Goal: Transaction & Acquisition: Obtain resource

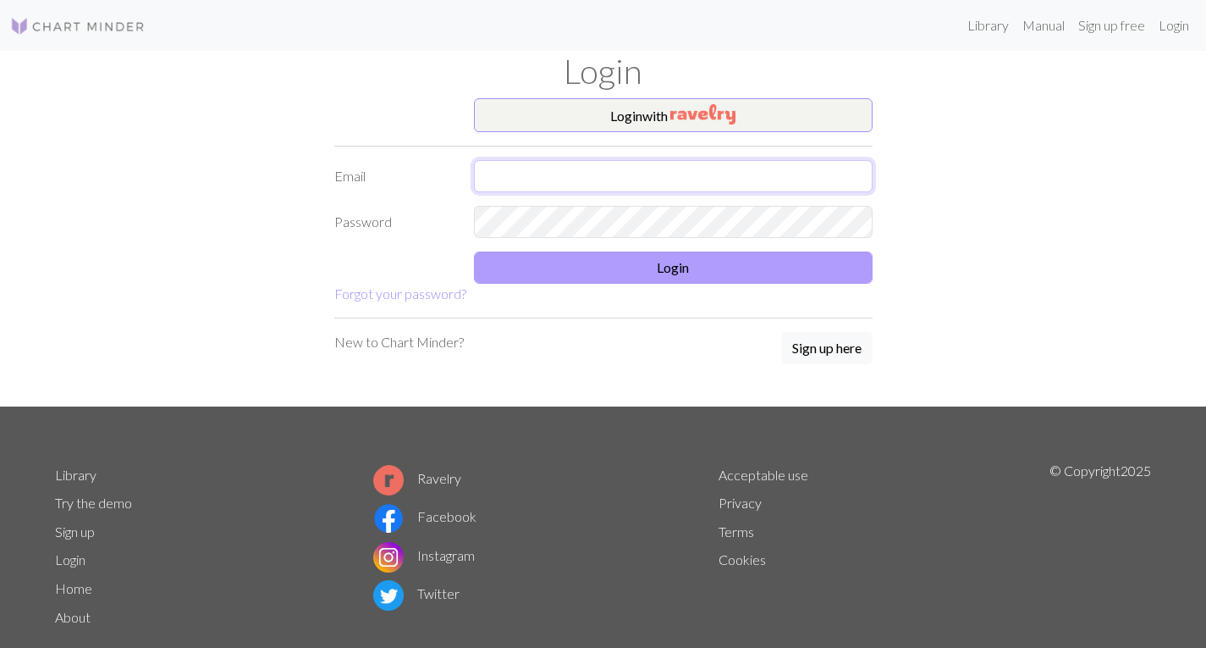
type input "[EMAIL_ADDRESS][DOMAIN_NAME]"
click at [655, 260] on button "Login" at bounding box center [673, 267] width 399 height 32
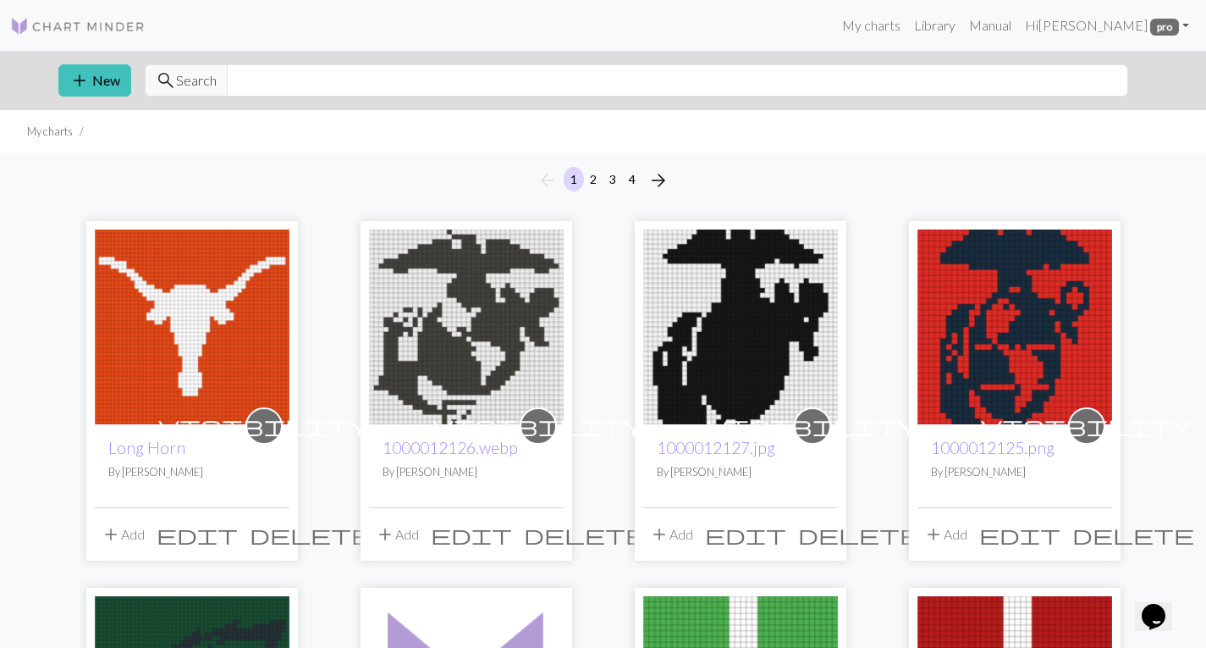
click at [185, 345] on img at bounding box center [192, 326] width 195 height 195
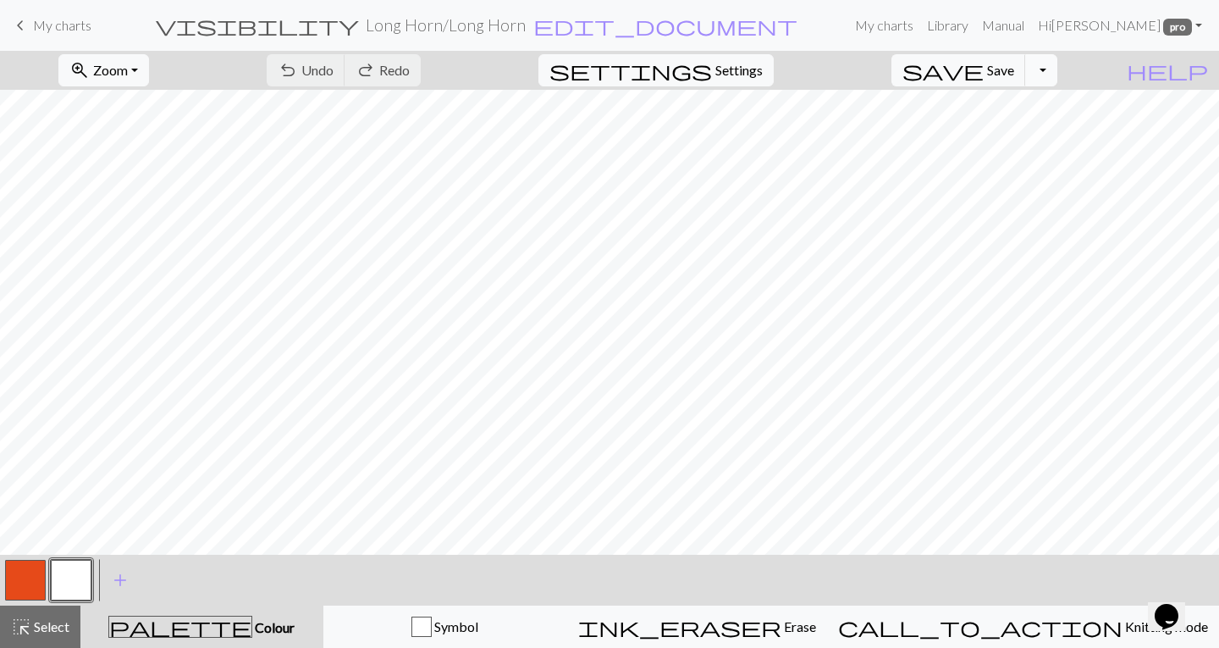
click at [1057, 74] on button "Toggle Dropdown" at bounding box center [1041, 70] width 32 height 32
click at [1023, 130] on button "save_alt Download" at bounding box center [916, 134] width 279 height 27
click at [1171, 604] on icon "Chat widget" at bounding box center [1167, 616] width 24 height 25
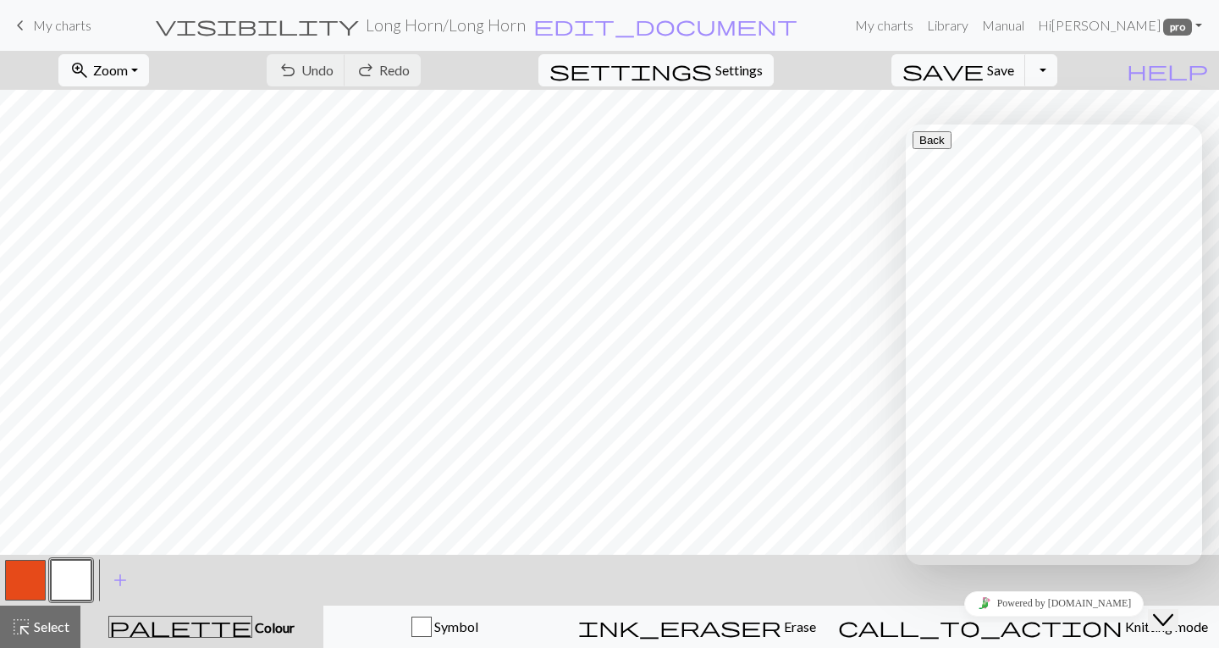
type input "My chart is not downloading"
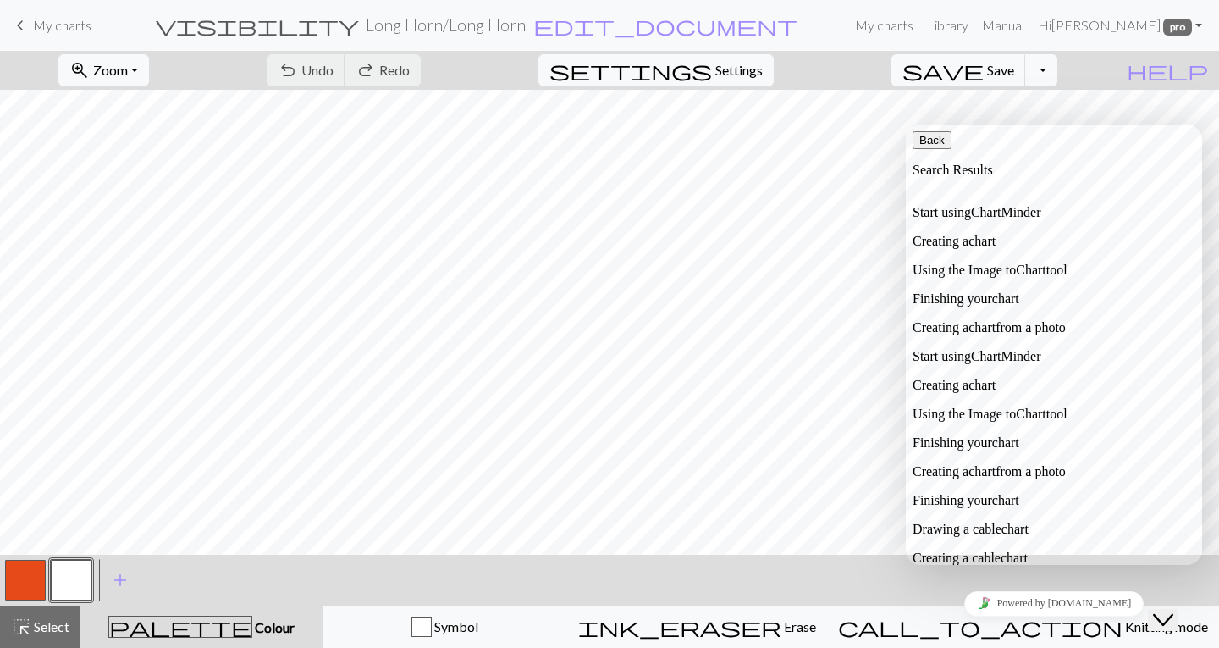
click at [919, 146] on icon "button" at bounding box center [919, 140] width 0 height 13
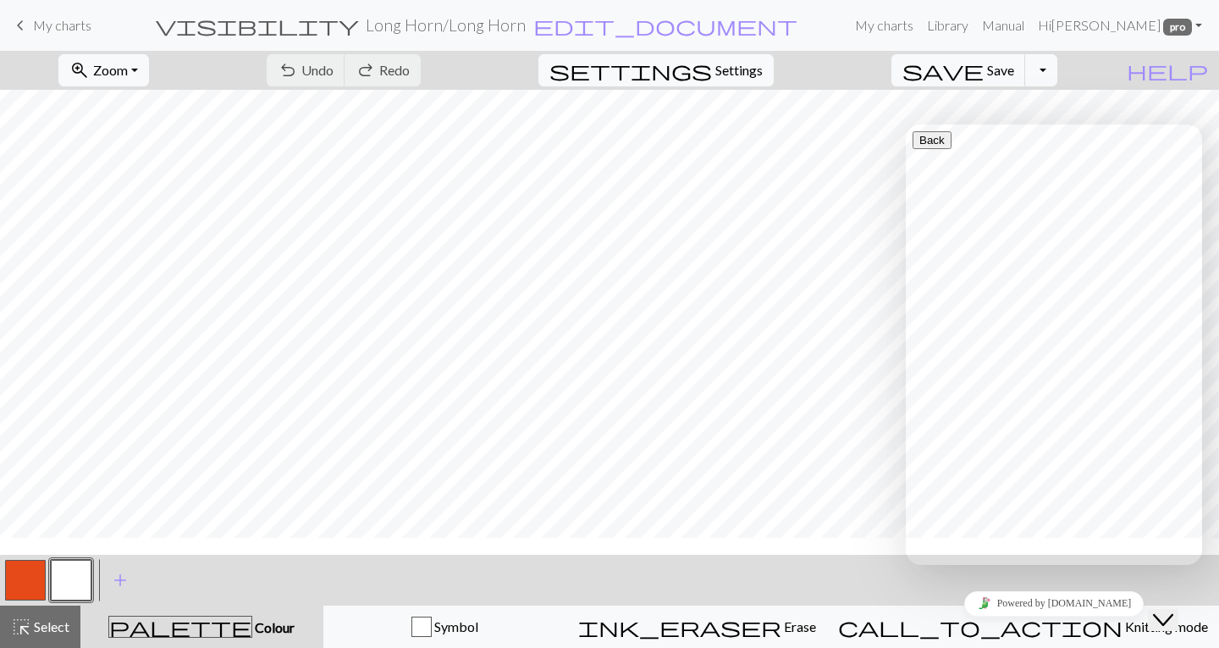
scroll to position [54, 0]
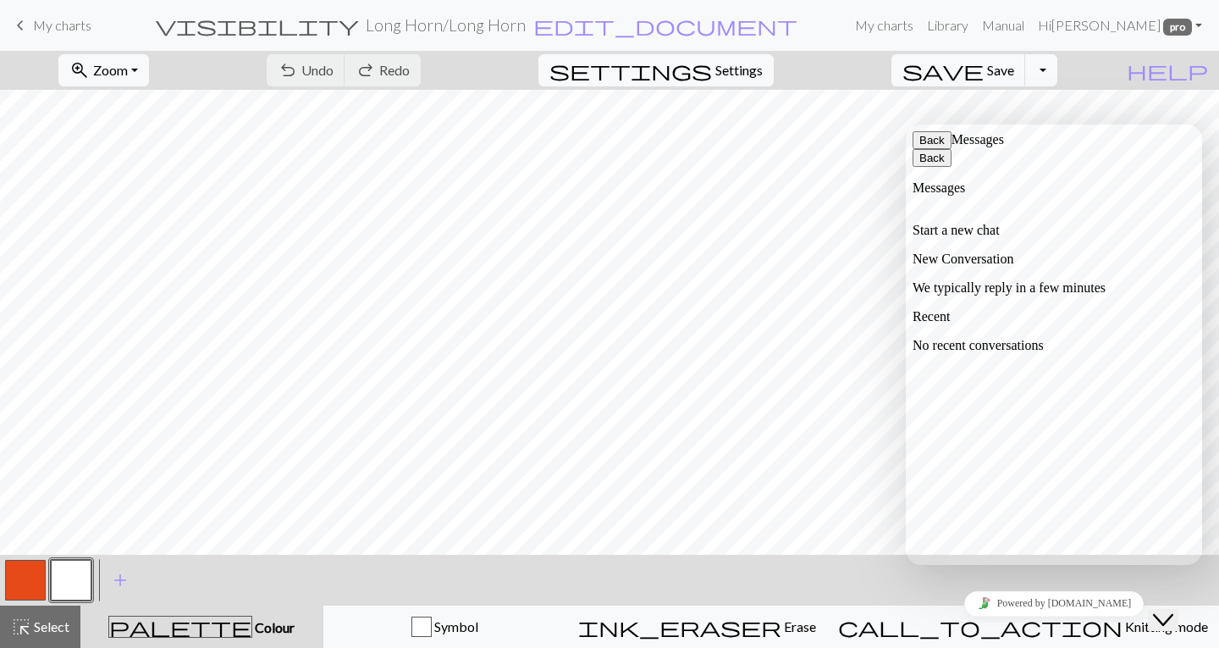
click at [1105, 280] on p "We typically reply in a few minutes" at bounding box center [1053, 287] width 283 height 15
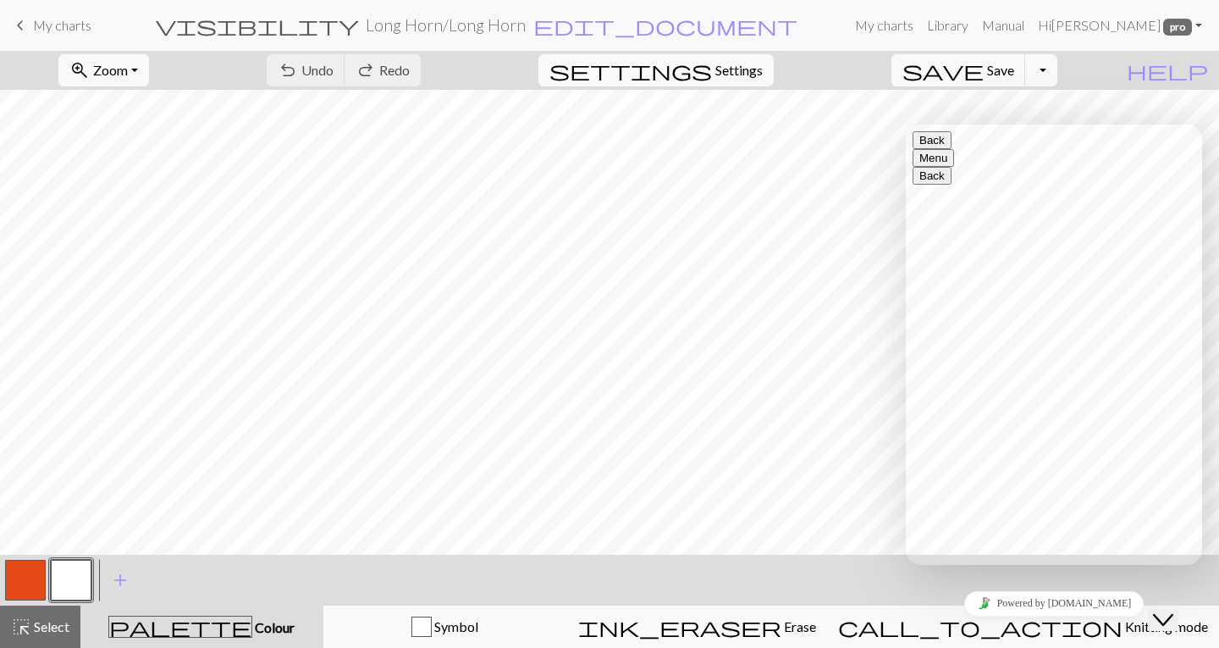
click at [906, 124] on textarea at bounding box center [906, 124] width 0 height 0
type textarea "Hello, I keep trying to download a pattern that I have created but it is not wo…"
click at [1169, 610] on icon "Close Chat This icon closes the chat window." at bounding box center [1163, 619] width 20 height 20
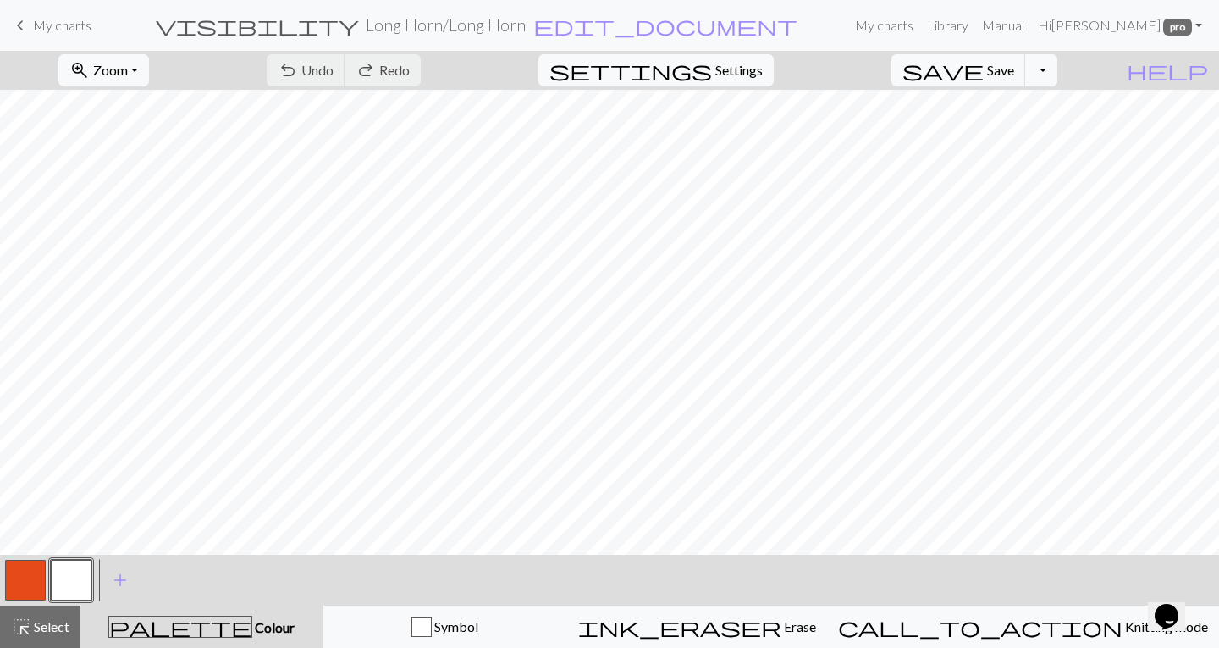
click at [1169, 610] on icon "Chat widget" at bounding box center [1167, 616] width 24 height 25
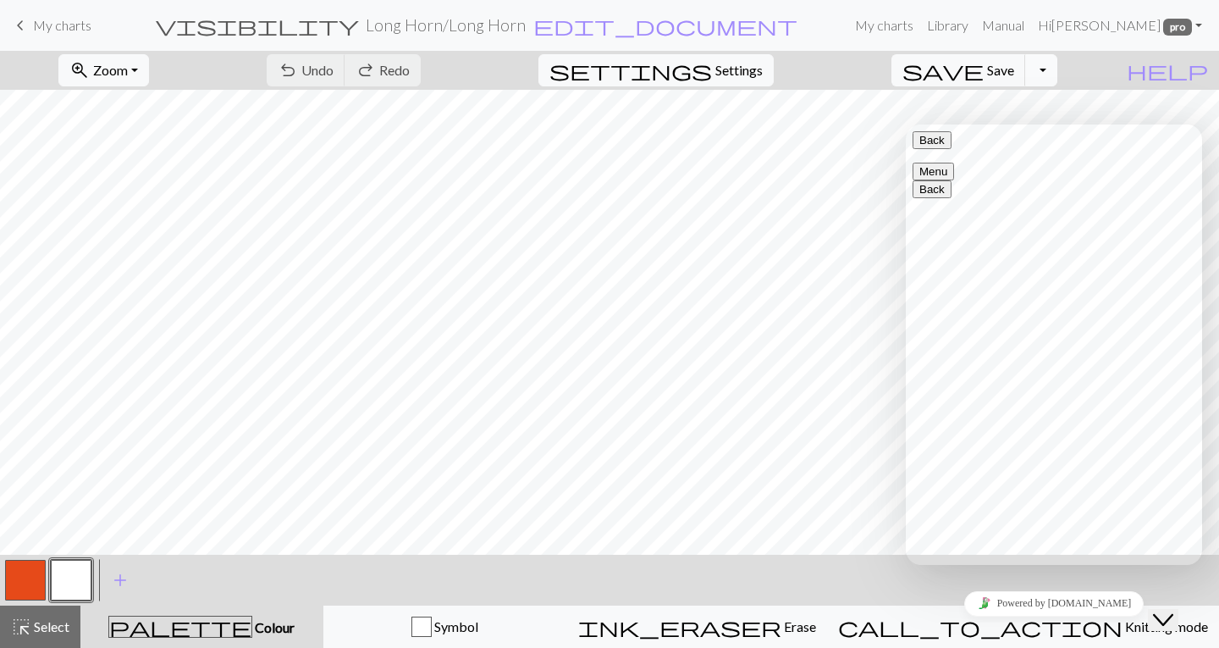
click at [1057, 67] on button "Toggle Dropdown" at bounding box center [1041, 70] width 32 height 32
click at [1172, 613] on icon "Close Chat This icon closes the chat window." at bounding box center [1163, 619] width 20 height 20
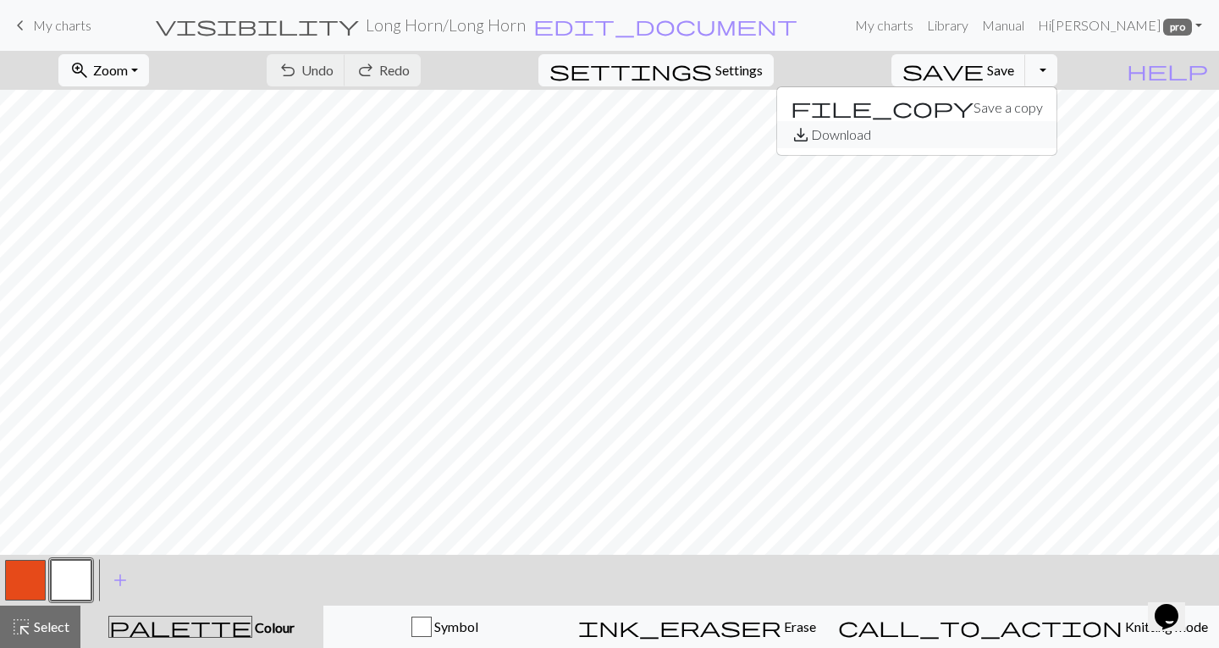
click at [1027, 132] on button "save_alt Download" at bounding box center [916, 134] width 279 height 27
click at [1172, 604] on icon "Chat widget" at bounding box center [1167, 616] width 24 height 25
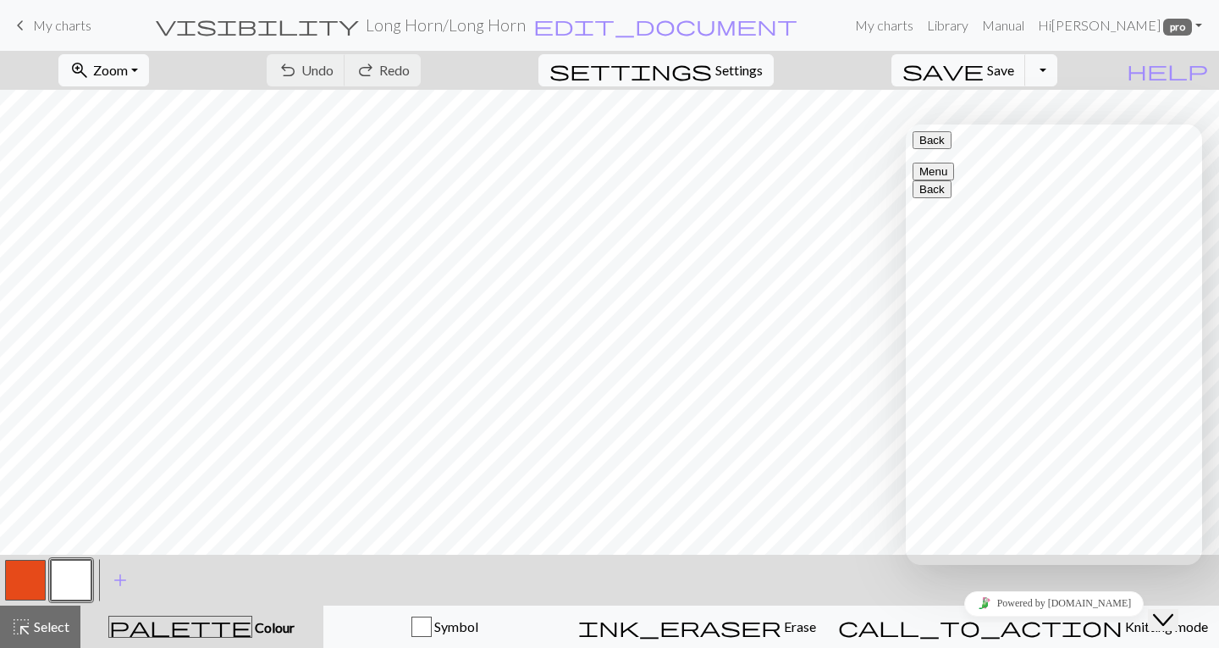
click at [906, 124] on textarea at bounding box center [906, 124] width 0 height 0
type textarea "It says that my download is being prepared and then I get nothing."
click at [906, 124] on textarea at bounding box center [906, 124] width 0 height 0
type textarea "Hello"
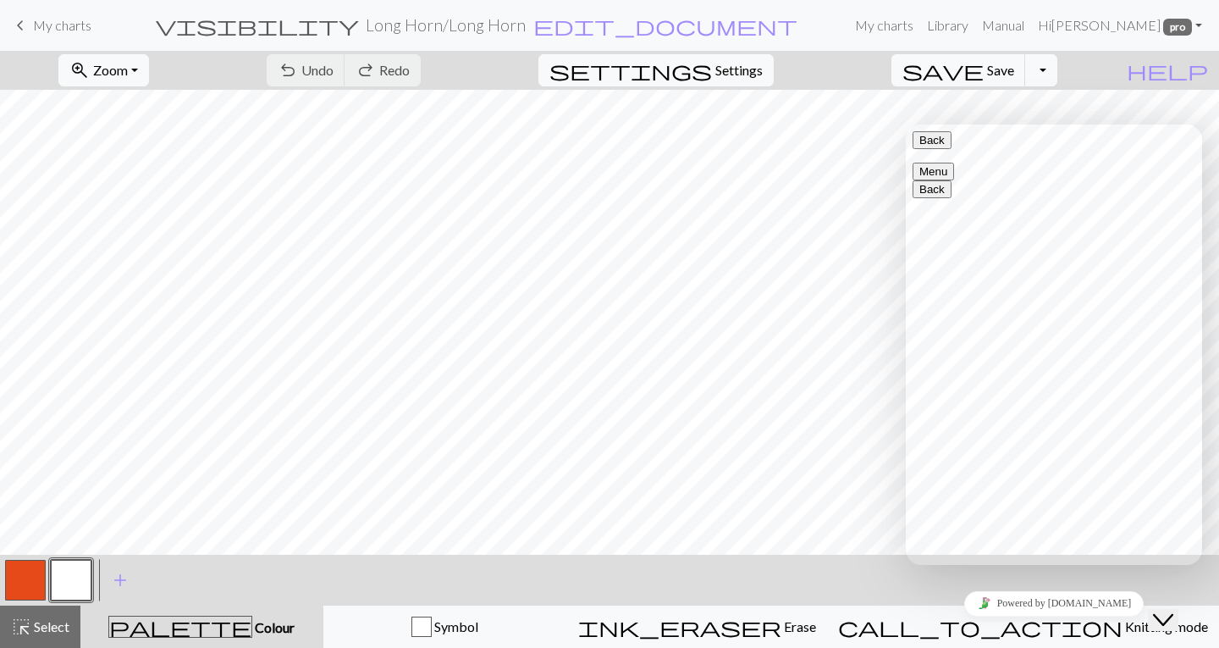
type textarea "\"
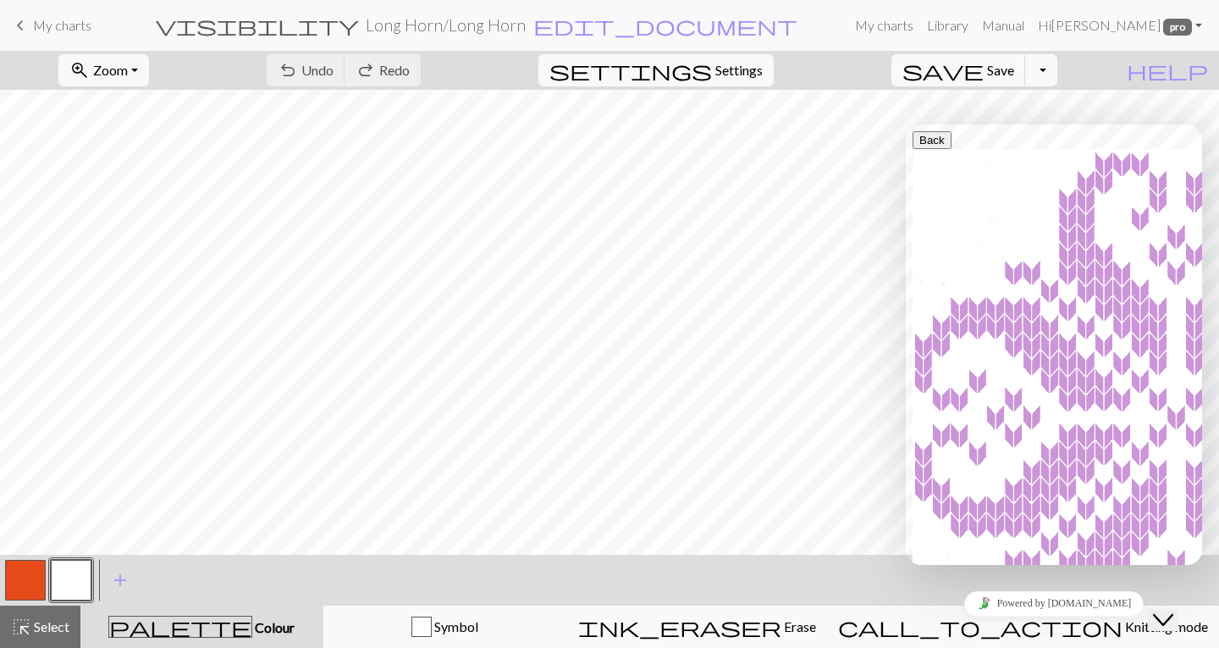
click at [906, 124] on textarea at bounding box center [906, 124] width 0 height 0
paste textarea "[URL][DOMAIN_NAME]"
type textarea "[URL][DOMAIN_NAME]"
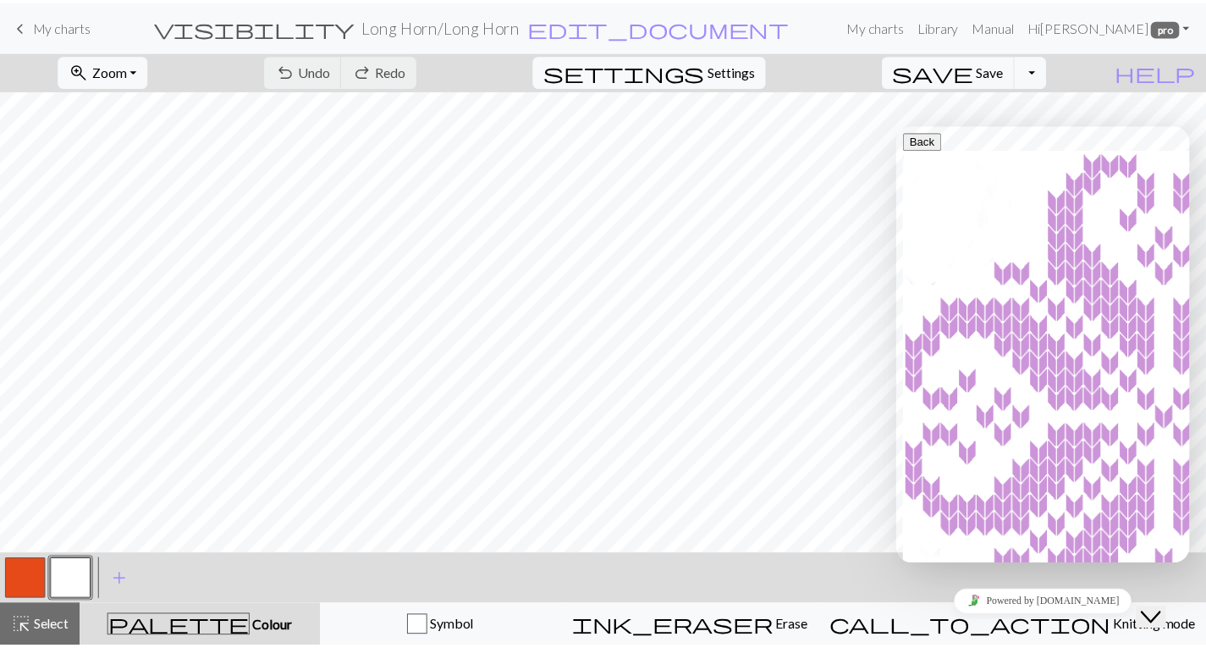
scroll to position [171, 0]
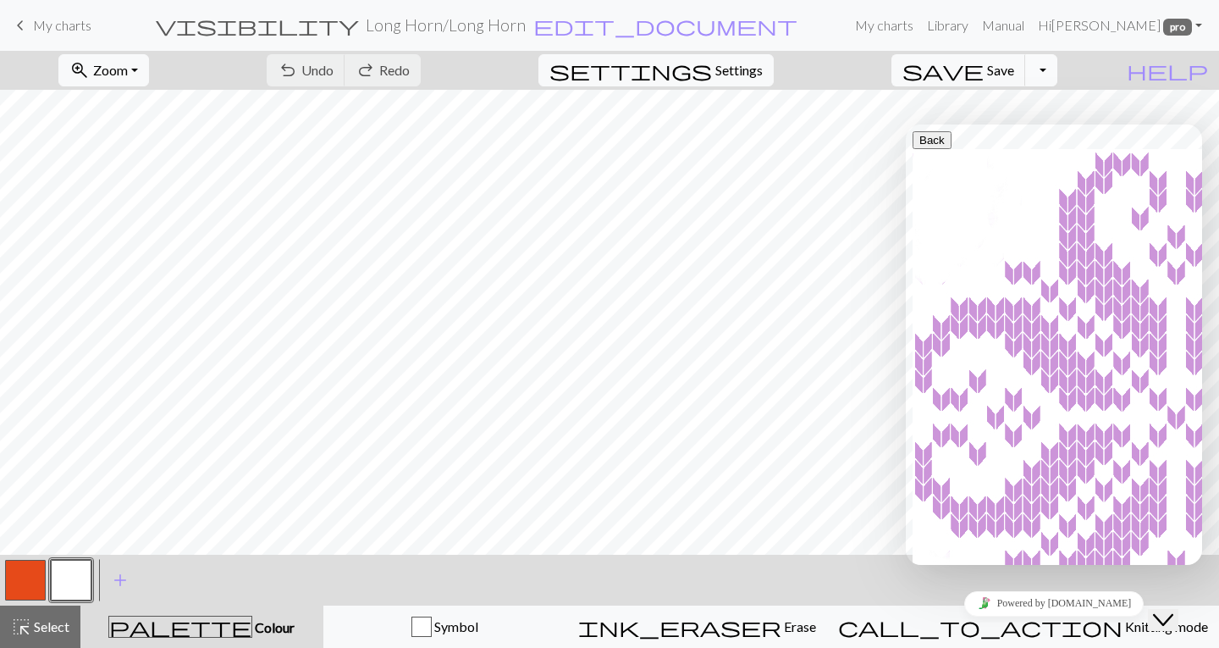
click at [1057, 75] on button "Toggle Dropdown" at bounding box center [1041, 70] width 32 height 32
click at [1029, 110] on button "file_copy Save a copy" at bounding box center [916, 107] width 279 height 27
click at [1014, 69] on span "Save" at bounding box center [1000, 70] width 27 height 16
click at [53, 27] on span "My charts" at bounding box center [62, 25] width 58 height 16
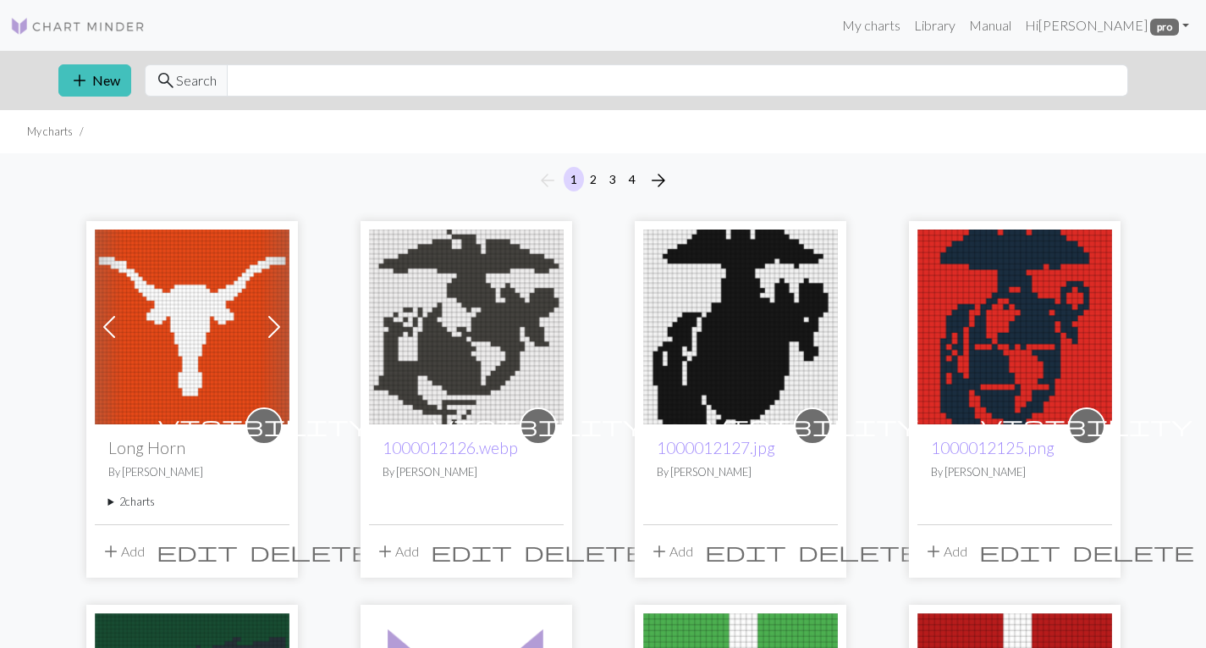
click at [131, 499] on summary "2 charts" at bounding box center [192, 501] width 168 height 16
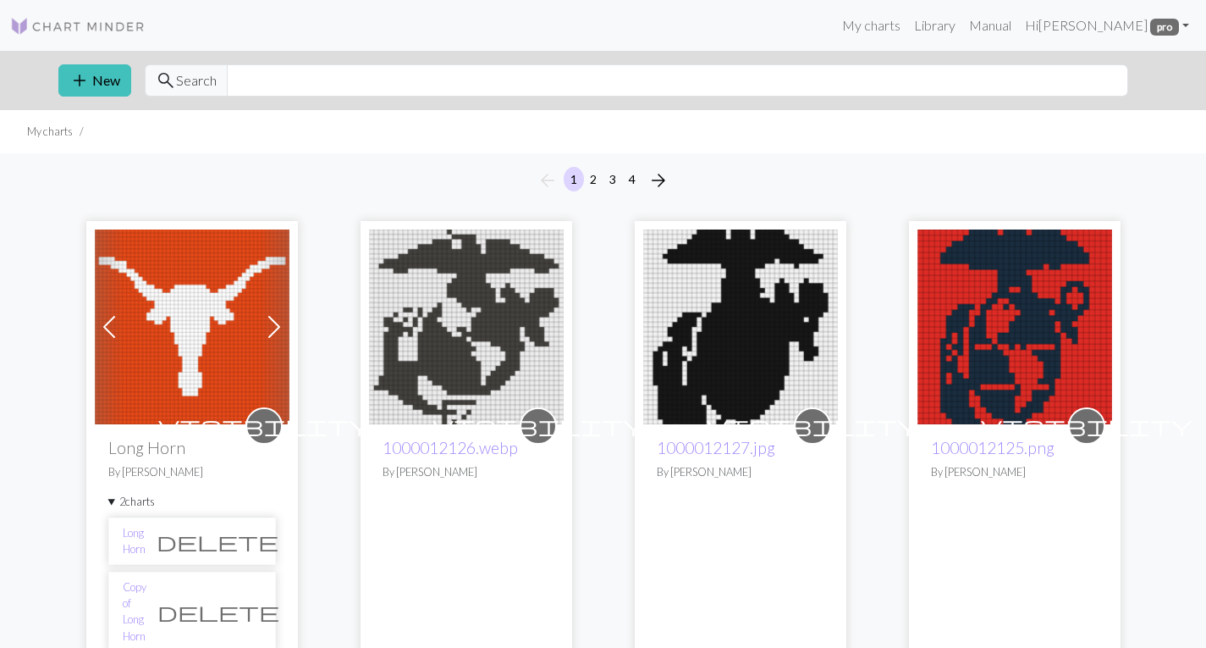
click at [131, 499] on summary "2 charts" at bounding box center [192, 501] width 168 height 16
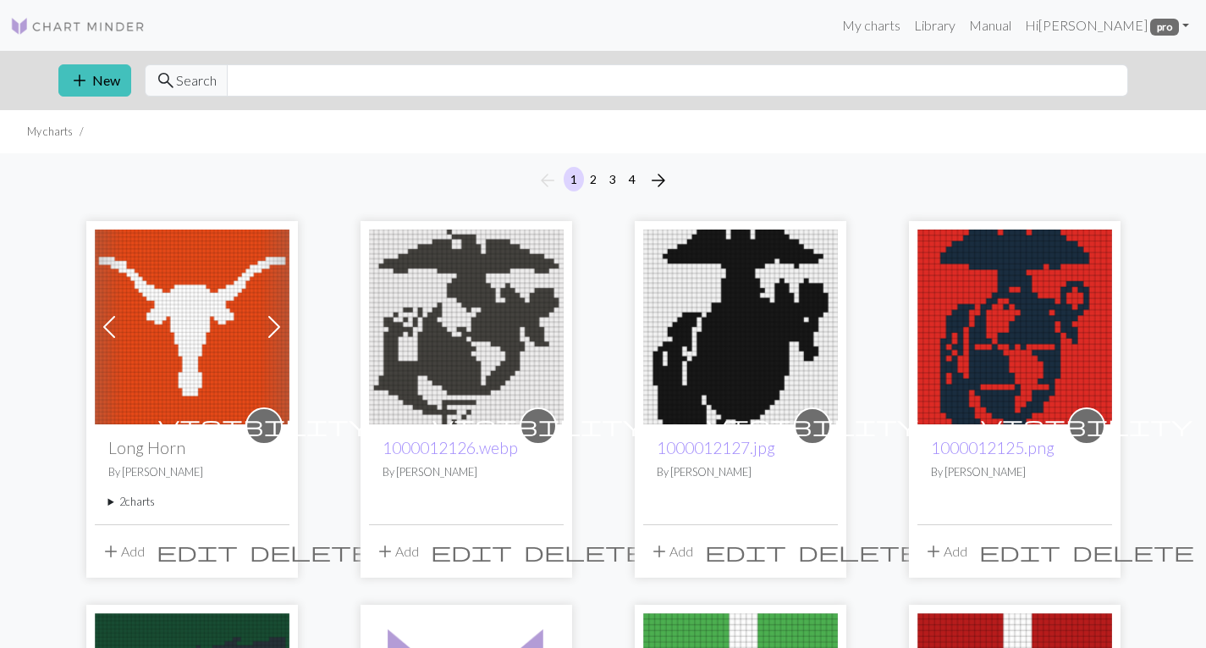
click at [131, 499] on summary "2 charts" at bounding box center [192, 501] width 168 height 16
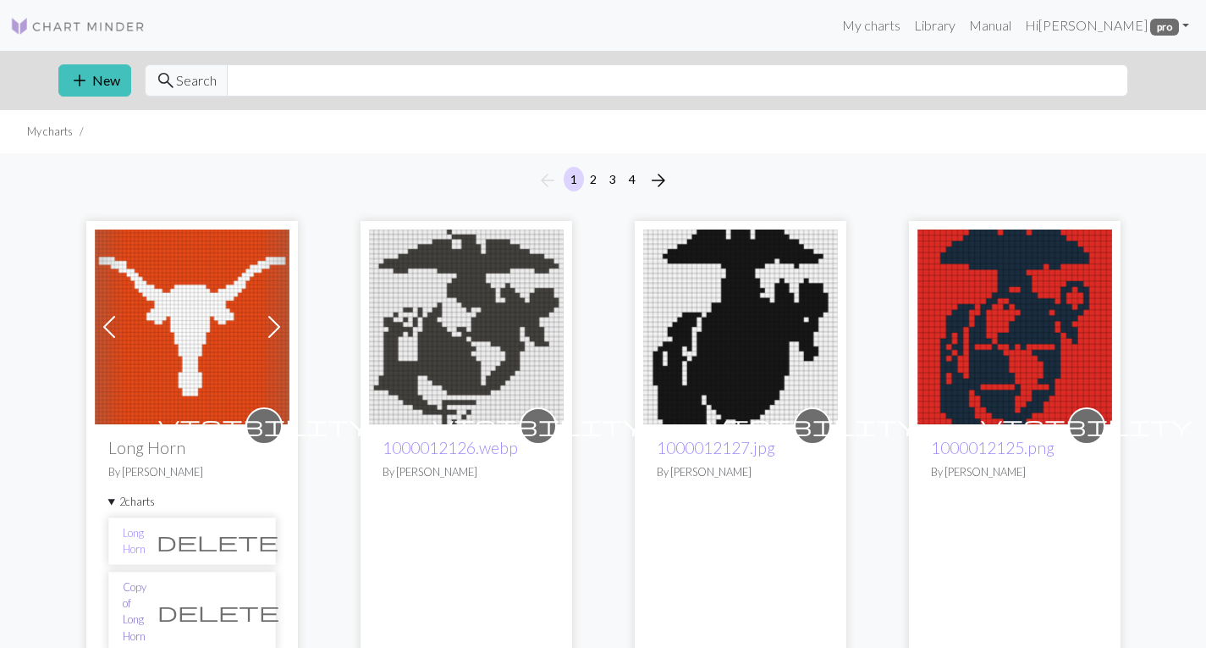
click at [135, 597] on link "Copy of Long Horn" at bounding box center [135, 611] width 24 height 65
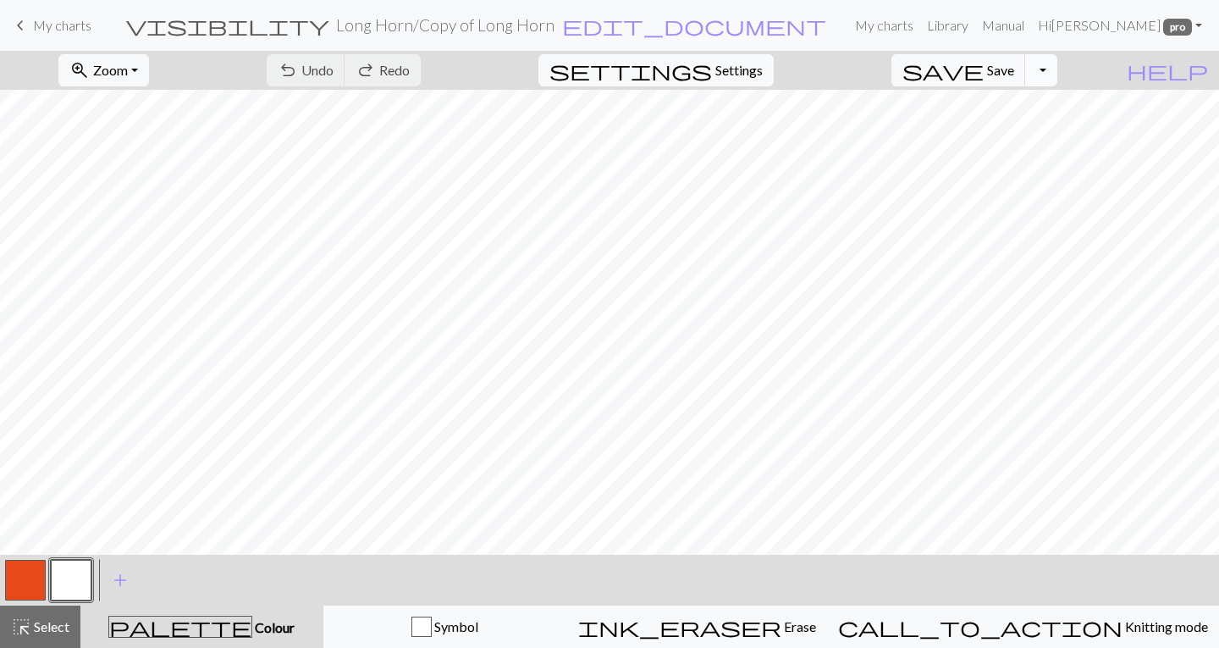
click at [1057, 65] on button "Toggle Dropdown" at bounding box center [1041, 70] width 32 height 32
click at [1028, 136] on button "save_alt Download" at bounding box center [916, 134] width 279 height 27
click at [1199, 66] on span "help" at bounding box center [1167, 70] width 81 height 24
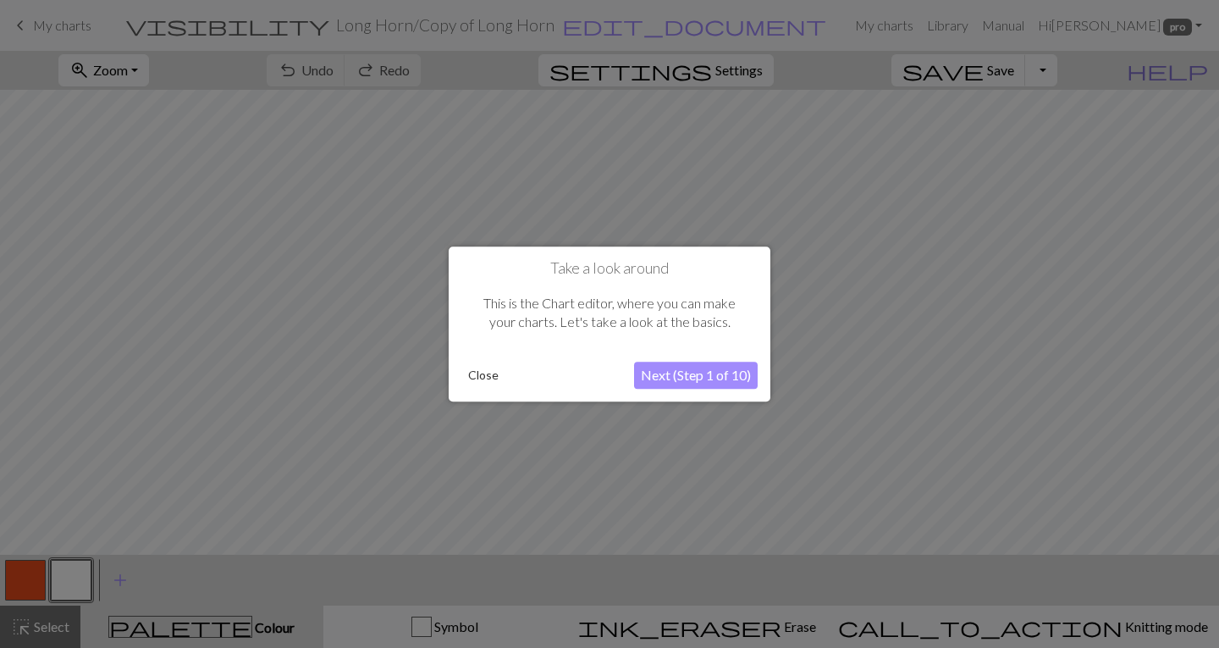
click at [1199, 66] on div at bounding box center [609, 324] width 1219 height 648
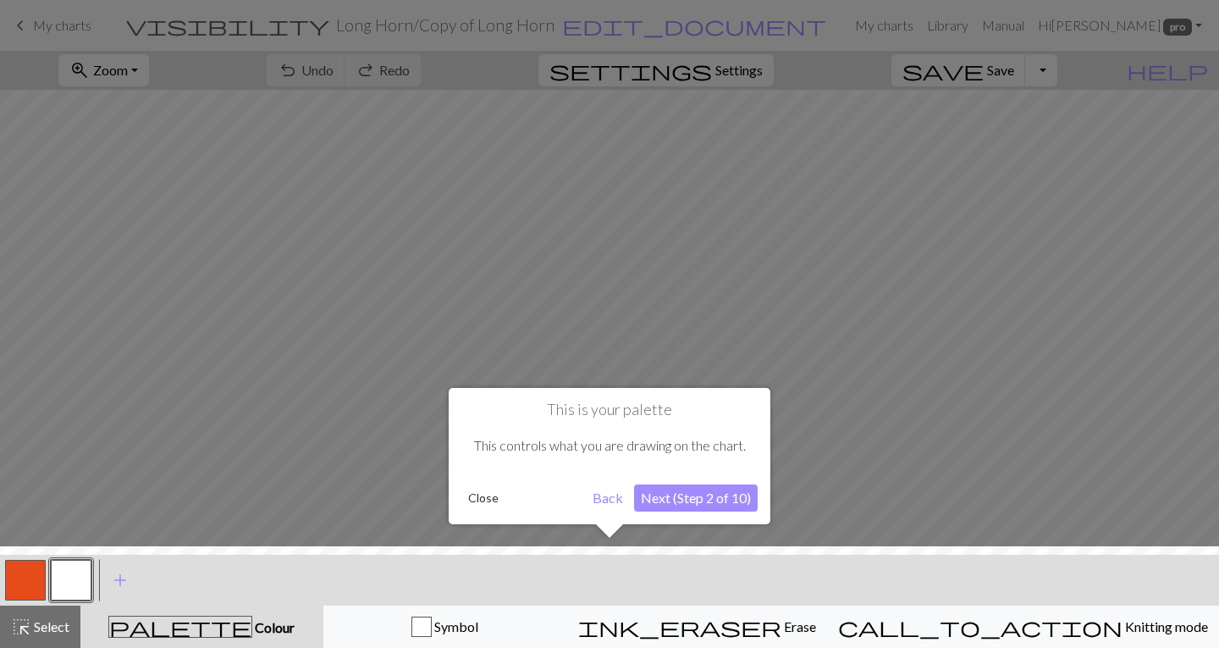
click at [477, 501] on button "Close" at bounding box center [483, 497] width 44 height 25
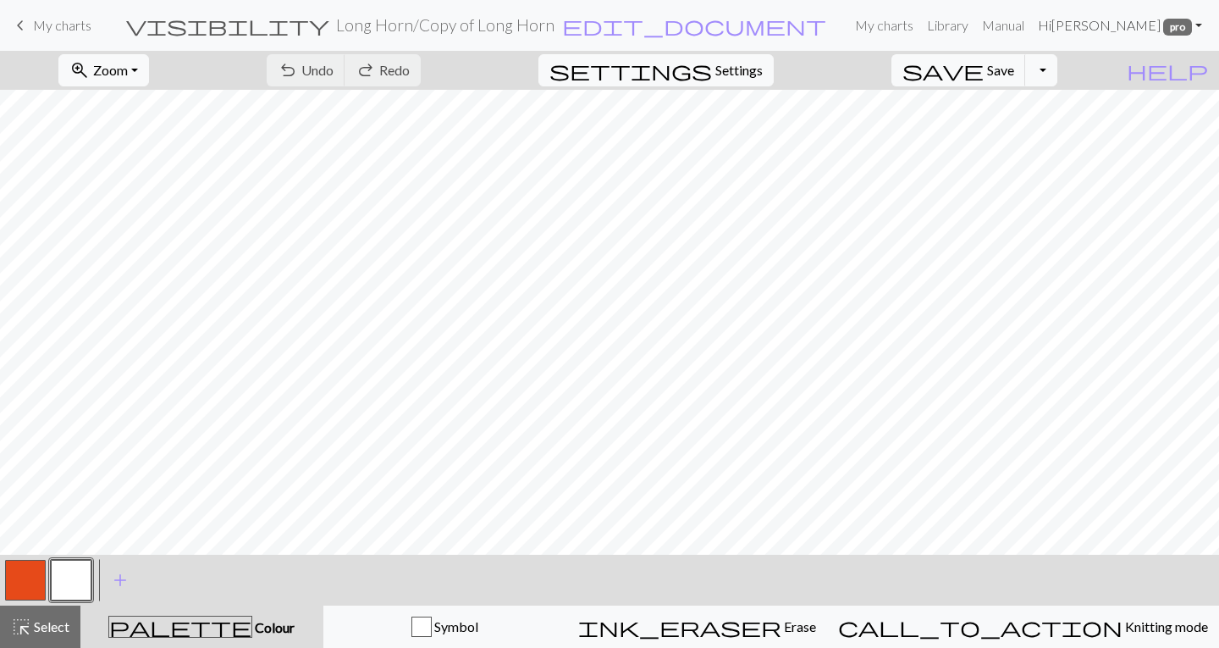
click at [1180, 23] on span "pro" at bounding box center [1177, 27] width 29 height 17
click at [1188, 584] on div "< > add Add a colour" at bounding box center [609, 579] width 1219 height 51
click at [1189, 25] on span "pro" at bounding box center [1177, 27] width 29 height 17
click at [1190, 26] on span "pro" at bounding box center [1177, 27] width 29 height 17
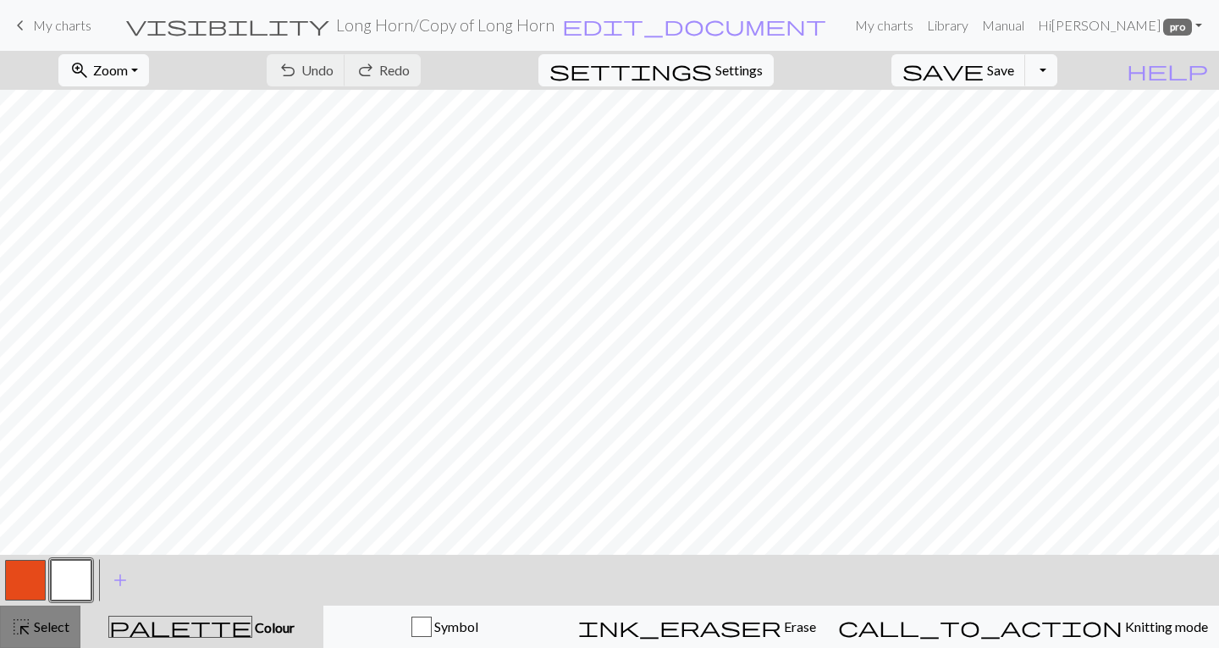
click at [41, 629] on span "Select" at bounding box center [50, 626] width 38 height 16
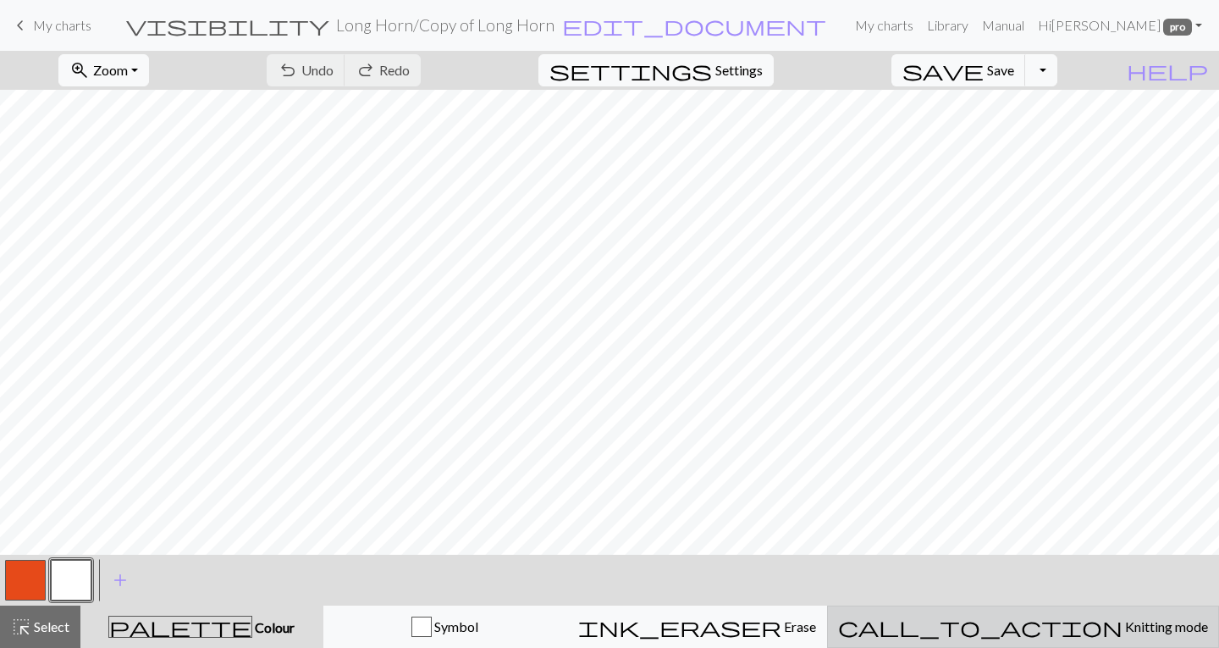
click at [1122, 622] on span "Knitting mode" at bounding box center [1164, 626] width 85 height 16
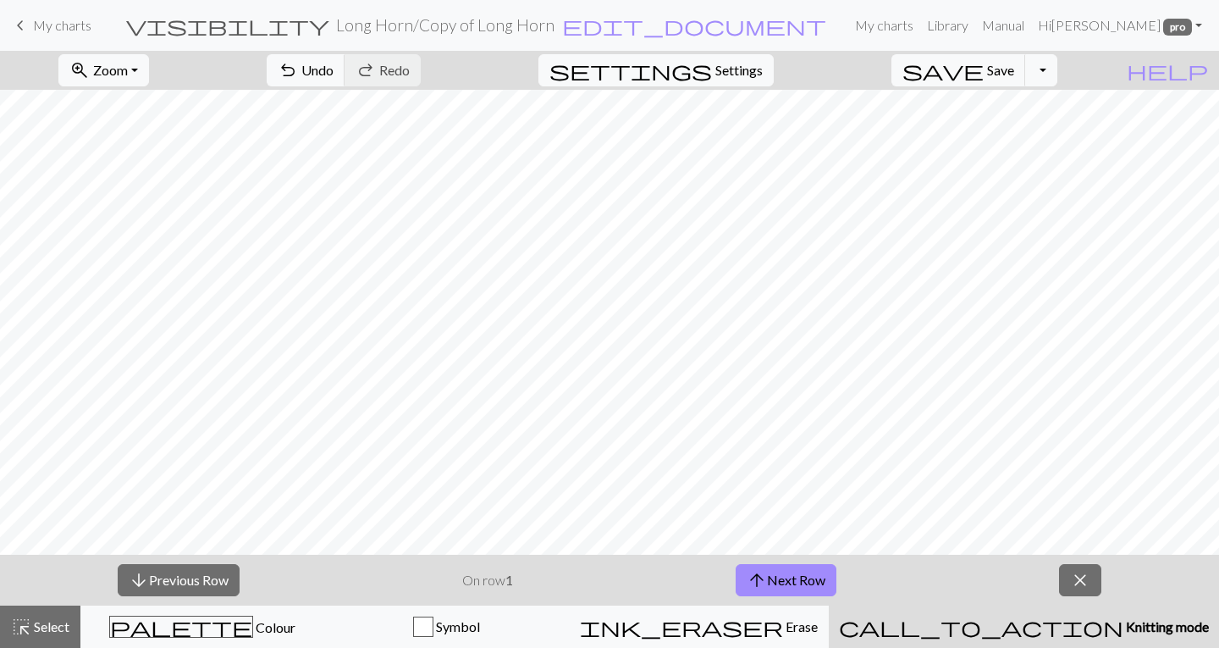
click at [1123, 622] on span "Knitting mode" at bounding box center [1165, 626] width 85 height 16
click at [1072, 581] on span "close" at bounding box center [1080, 580] width 20 height 24
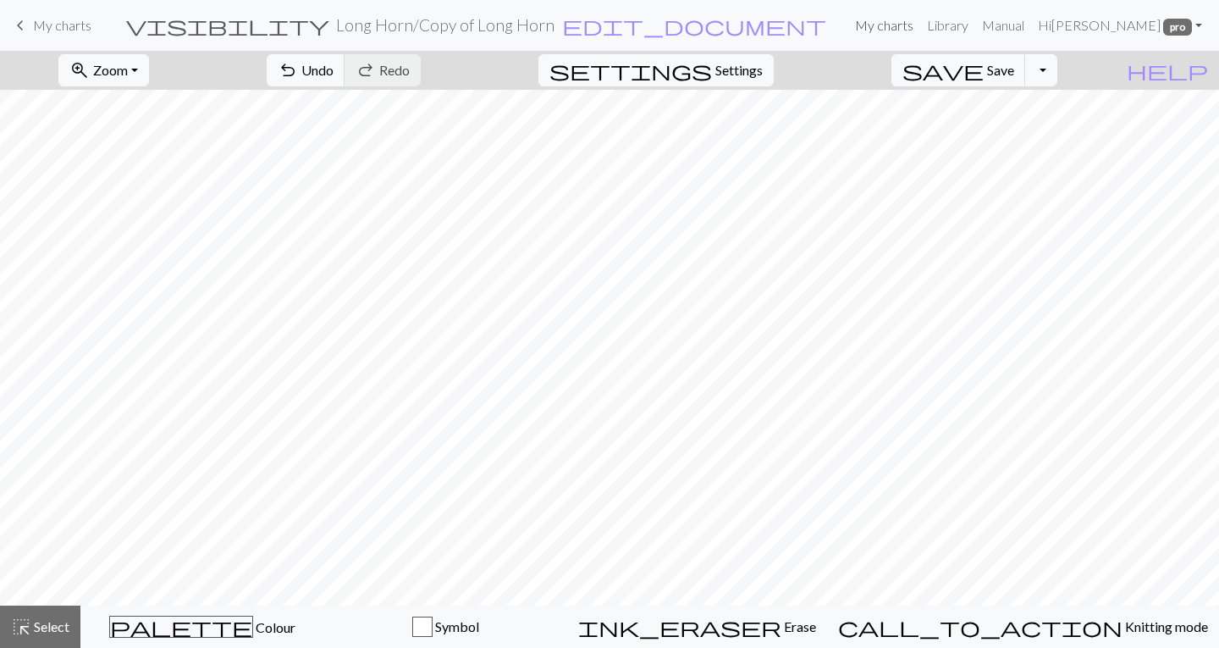
click at [907, 28] on link "My charts" at bounding box center [884, 25] width 72 height 34
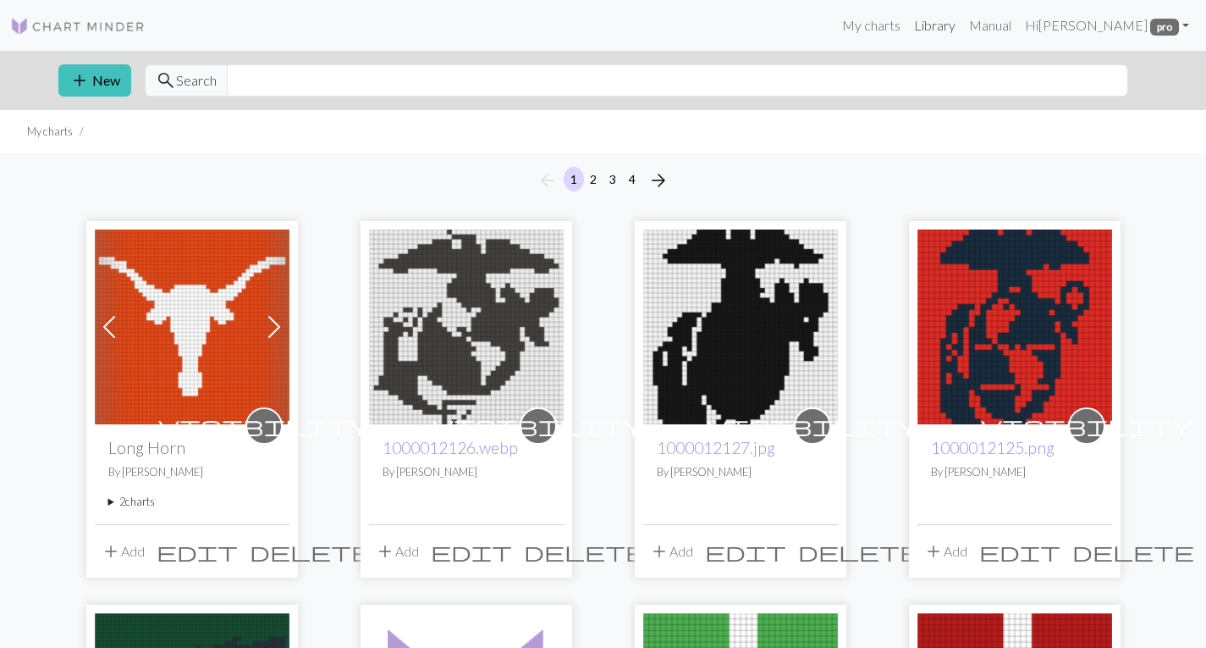
click at [962, 21] on link "Library" at bounding box center [934, 25] width 55 height 34
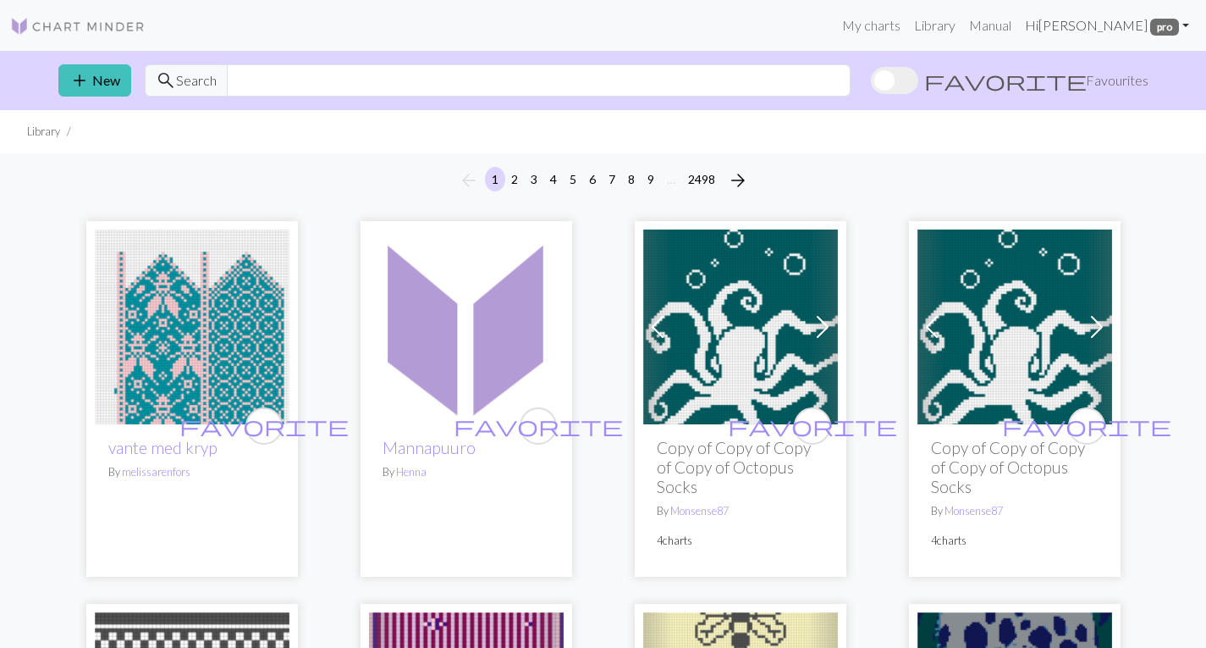
click at [1111, 25] on link "Hi Heather Dailey pro" at bounding box center [1107, 25] width 178 height 34
click at [1110, 71] on link "Account settings" at bounding box center [1126, 72] width 109 height 34
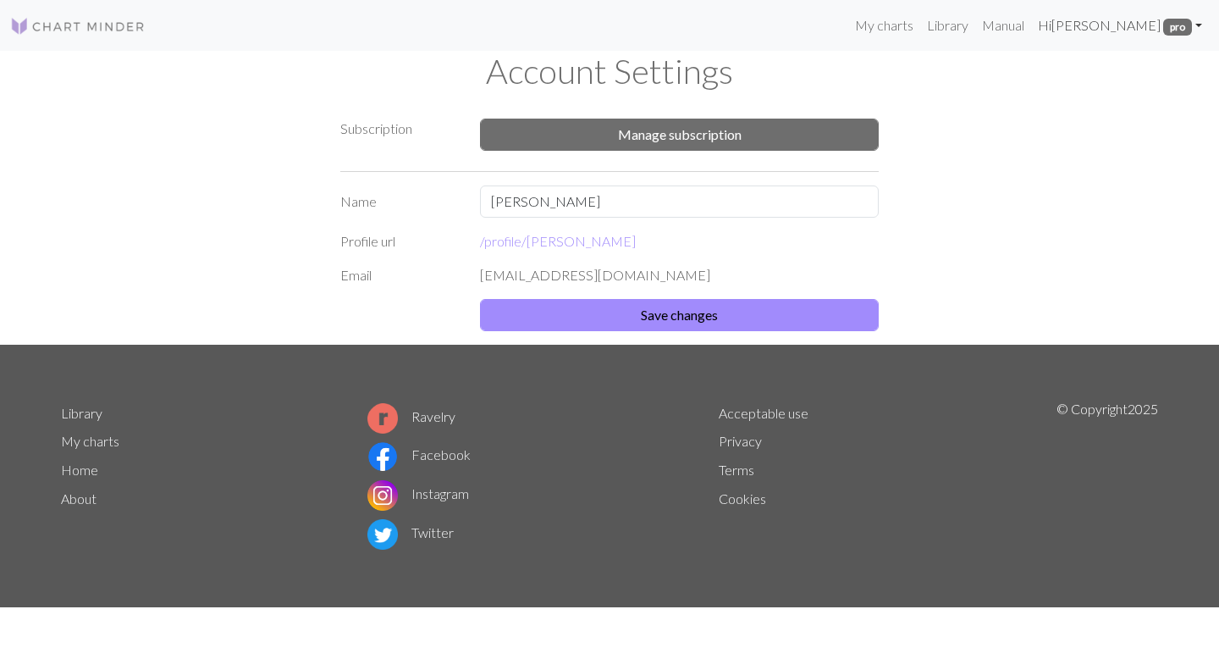
click at [1186, 26] on span "pro" at bounding box center [1177, 27] width 29 height 17
click at [1147, 72] on link "Account settings" at bounding box center [1139, 72] width 109 height 34
click at [912, 25] on link "My charts" at bounding box center [884, 25] width 72 height 34
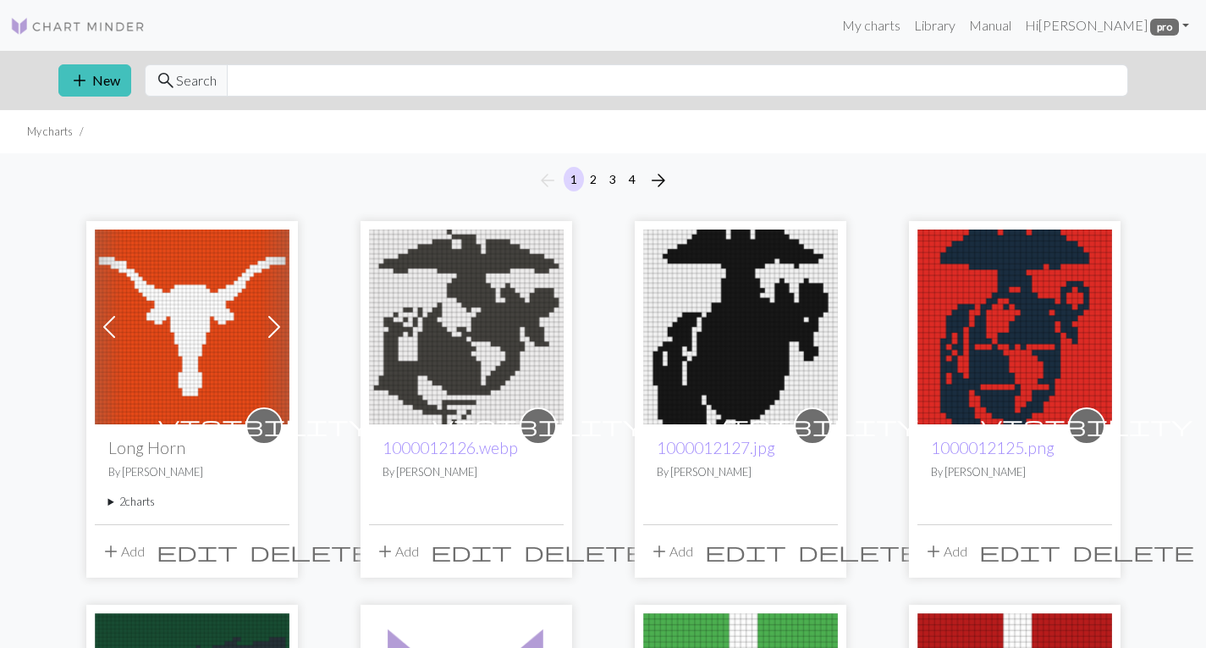
click at [193, 345] on img at bounding box center [192, 326] width 195 height 195
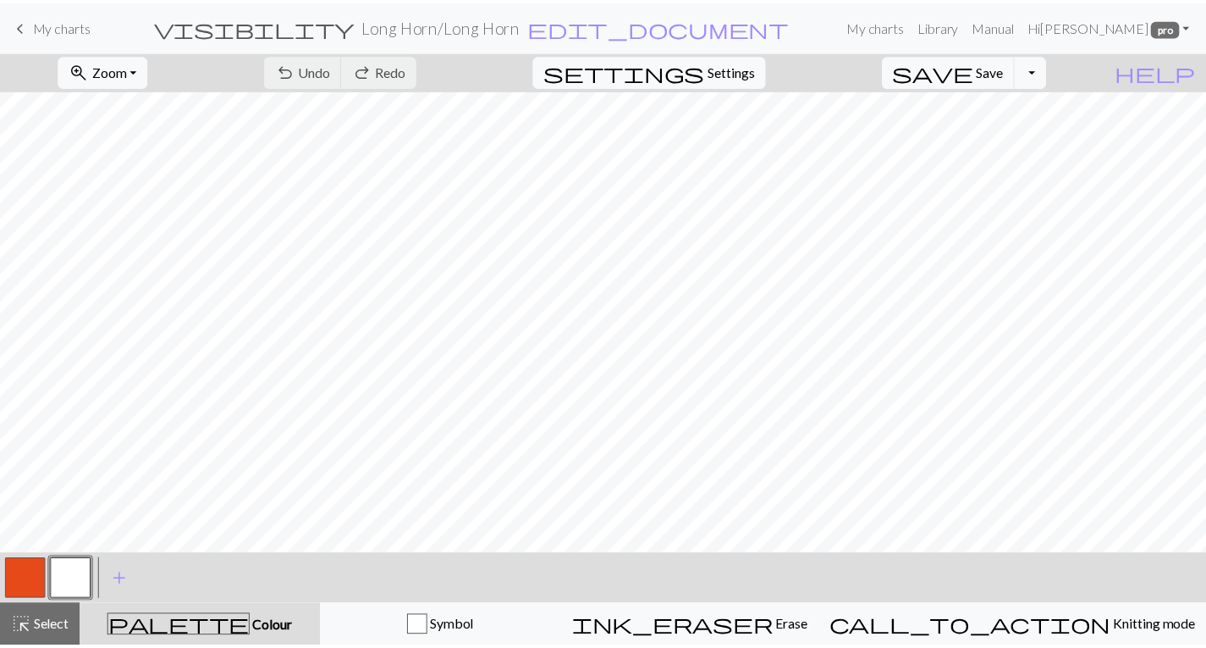
scroll to position [0, 13]
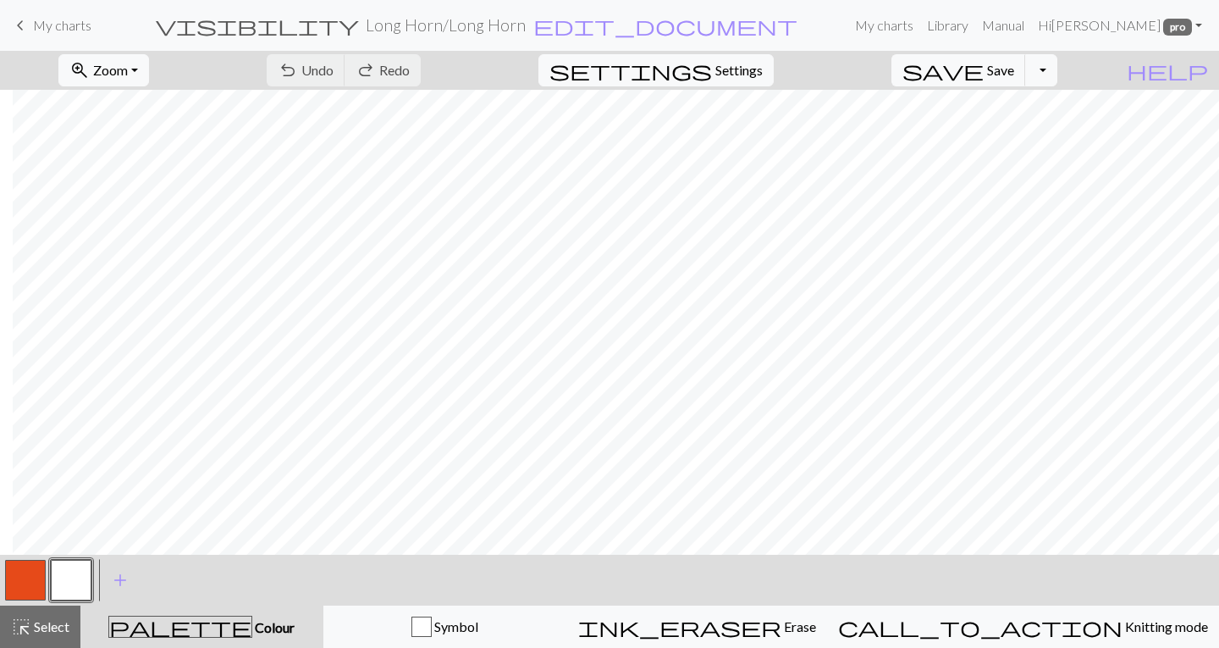
click at [449, 23] on h2 "Long Horn / Long Horn" at bounding box center [446, 24] width 160 height 19
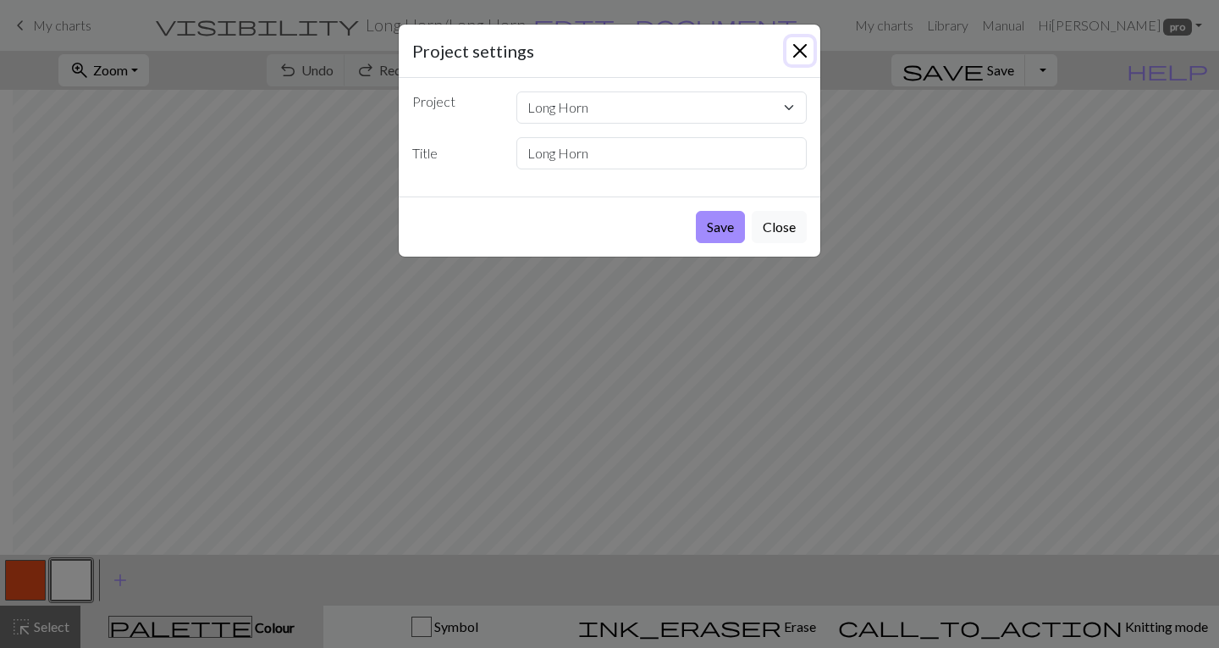
click at [800, 46] on button "Close" at bounding box center [799, 50] width 27 height 27
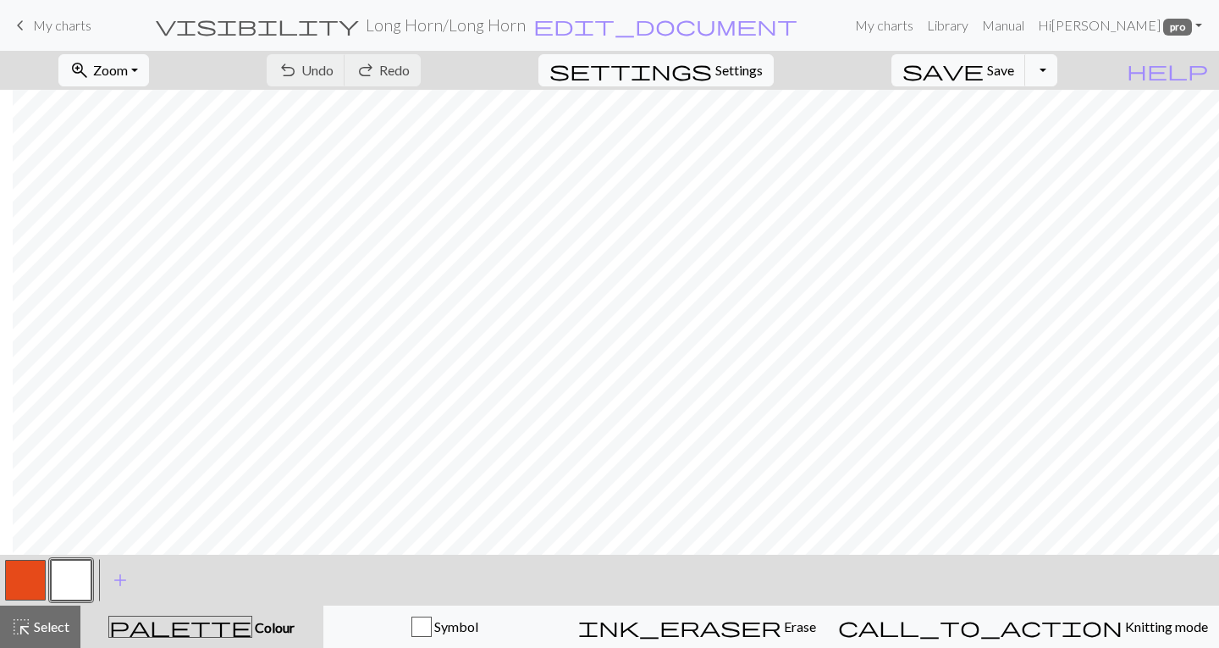
click at [71, 21] on span "My charts" at bounding box center [62, 25] width 58 height 16
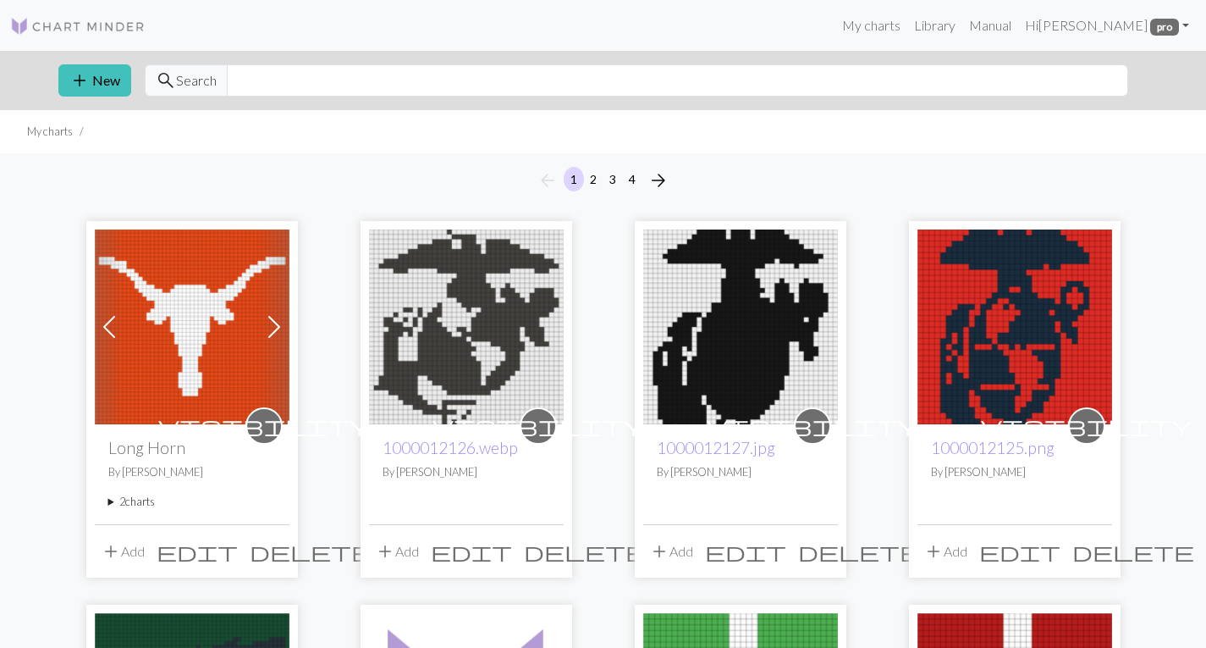
click at [135, 502] on summary "2 charts" at bounding box center [192, 501] width 168 height 16
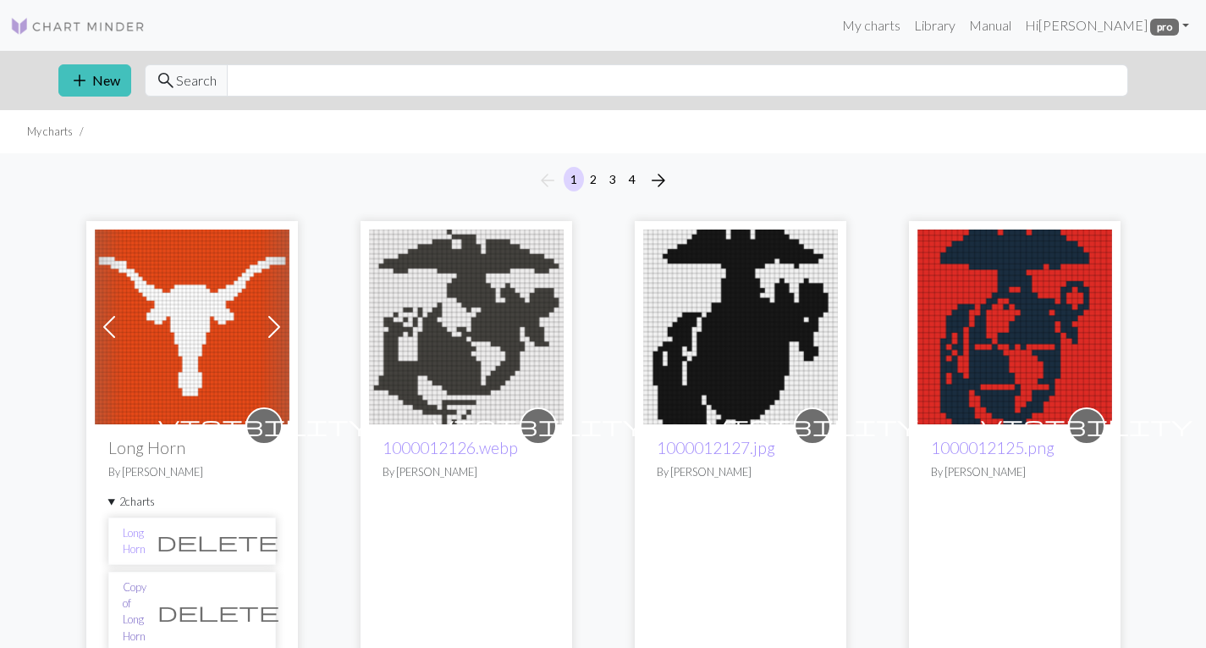
click at [146, 597] on link "Copy of Long Horn" at bounding box center [135, 611] width 24 height 65
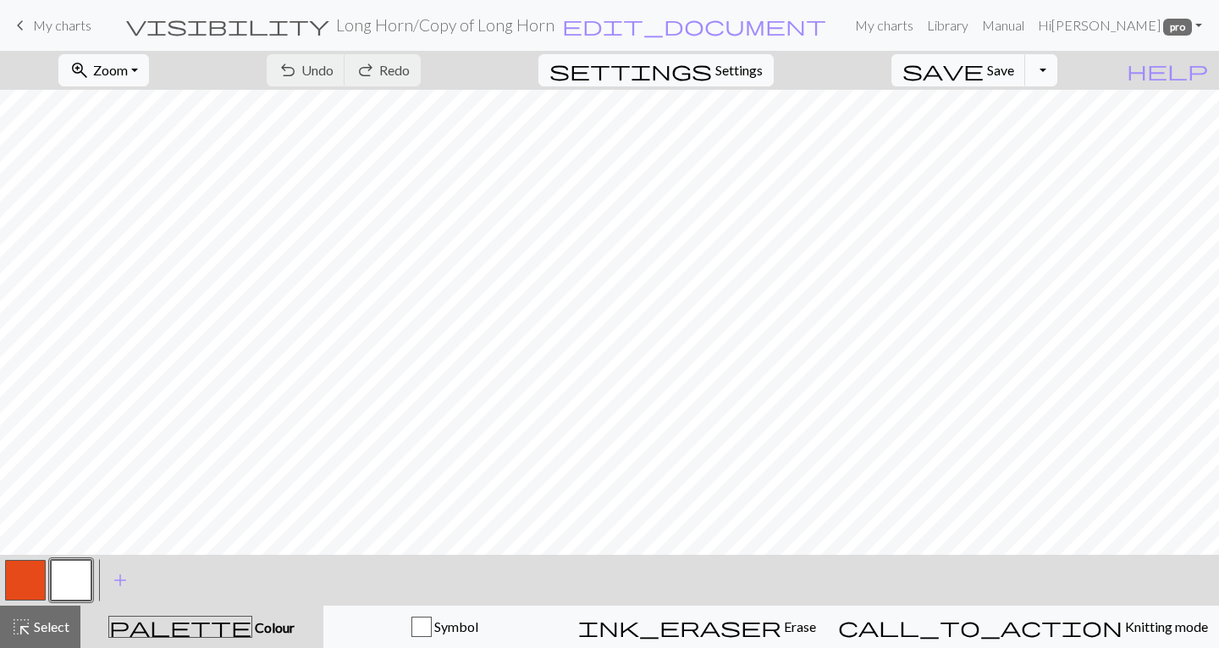
click at [1057, 69] on button "Toggle Dropdown" at bounding box center [1041, 70] width 32 height 32
click at [1032, 131] on button "save_alt Download" at bounding box center [916, 134] width 279 height 27
click at [1201, 74] on span "help" at bounding box center [1167, 70] width 81 height 24
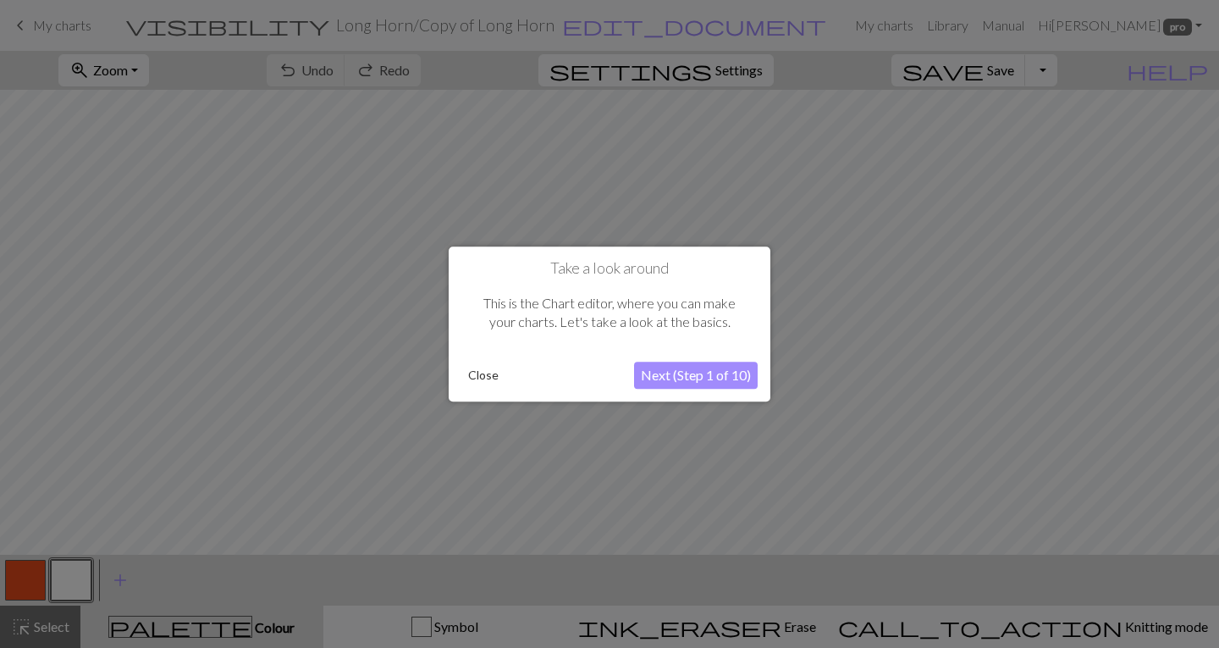
click at [487, 369] on button "Close" at bounding box center [483, 374] width 44 height 25
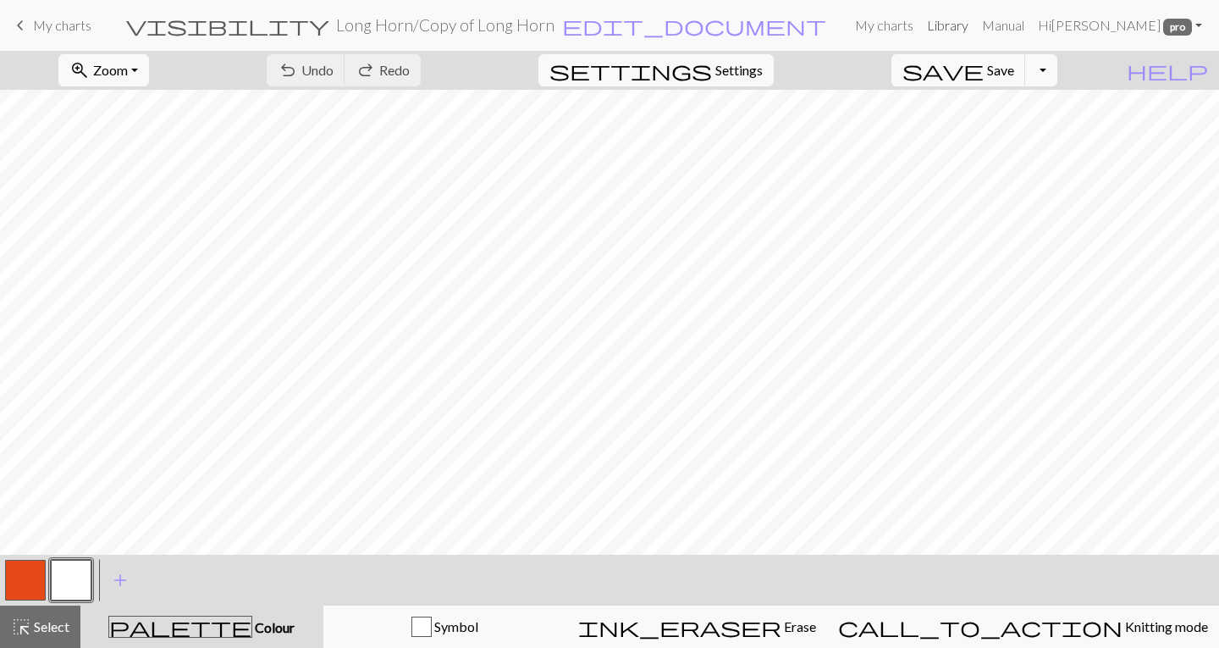
click at [953, 35] on link "Library" at bounding box center [947, 25] width 55 height 34
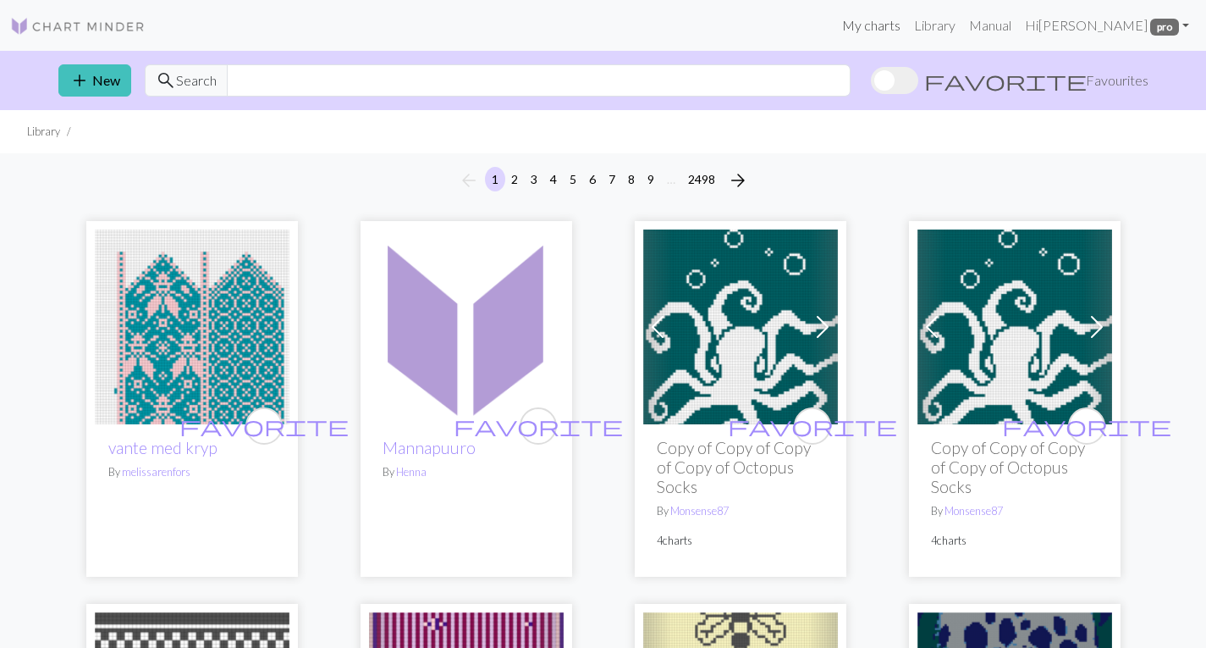
click at [878, 29] on link "My charts" at bounding box center [871, 25] width 72 height 34
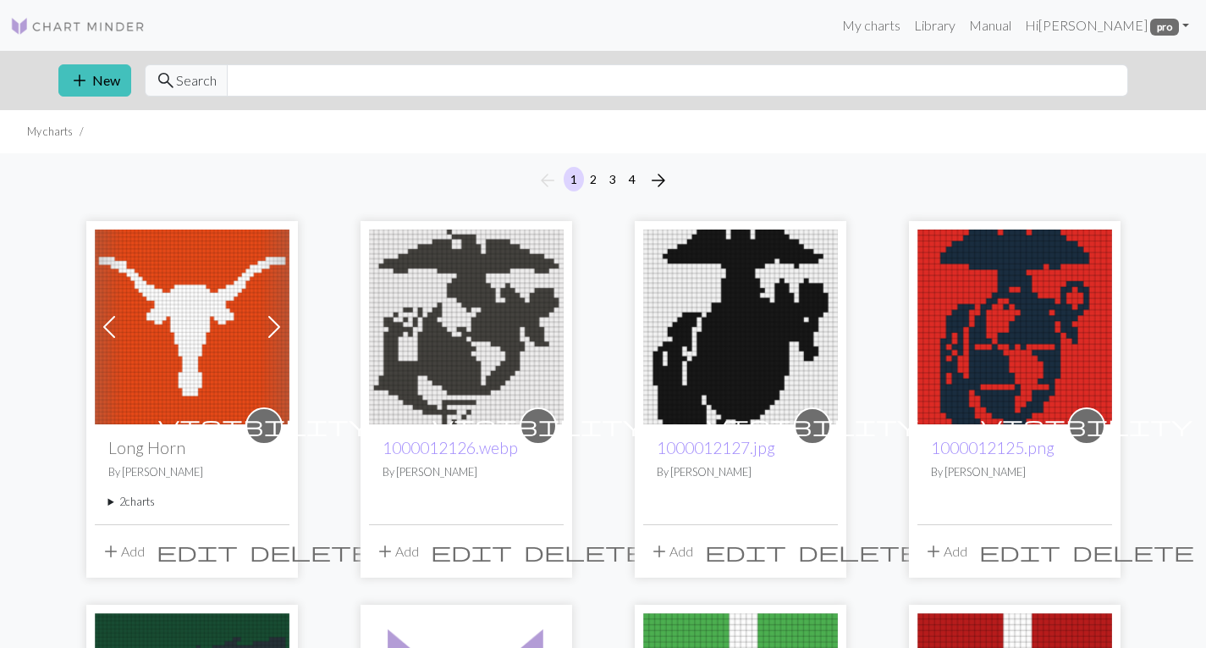
click at [113, 23] on img at bounding box center [77, 26] width 135 height 20
click at [769, 337] on img at bounding box center [740, 326] width 195 height 195
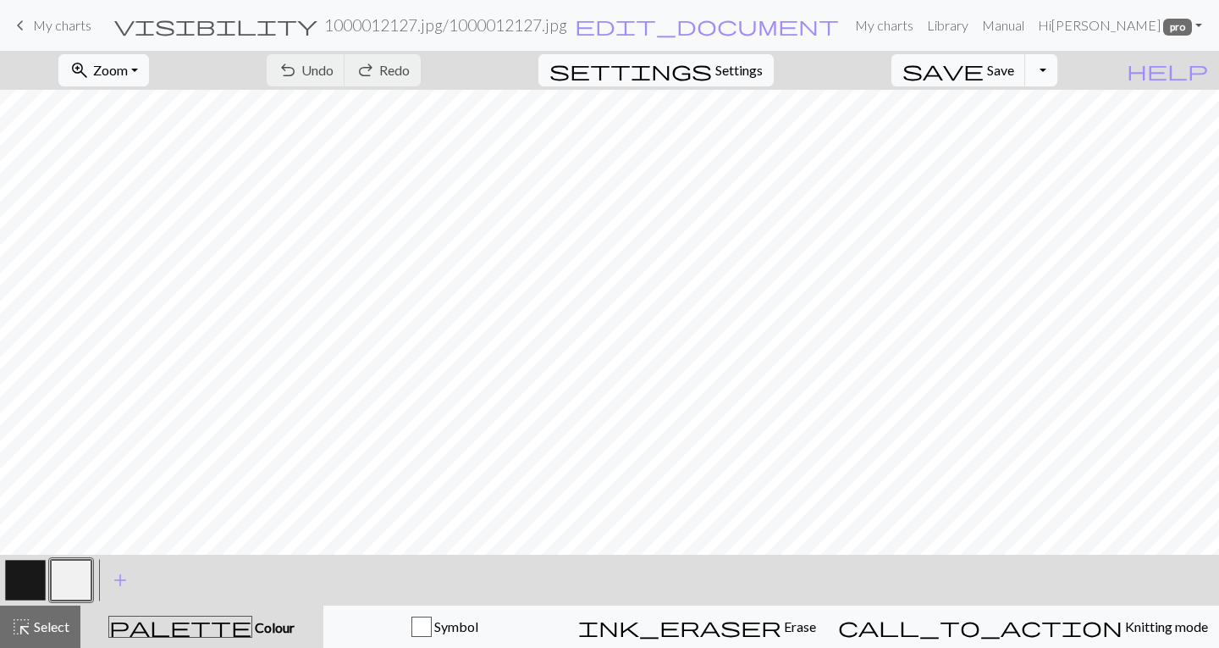
click at [1057, 74] on button "Toggle Dropdown" at bounding box center [1041, 70] width 32 height 32
click at [1022, 130] on button "save_alt Download" at bounding box center [916, 134] width 279 height 27
click at [19, 24] on span "keyboard_arrow_left" at bounding box center [20, 26] width 20 height 24
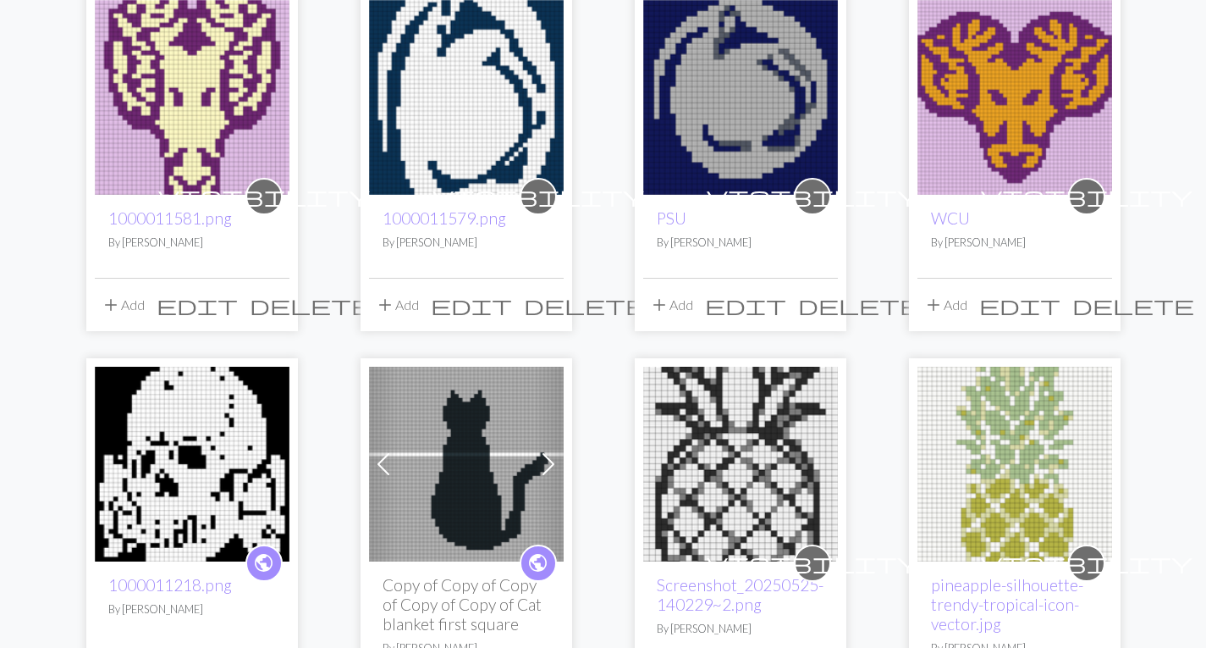
scroll to position [1415, 0]
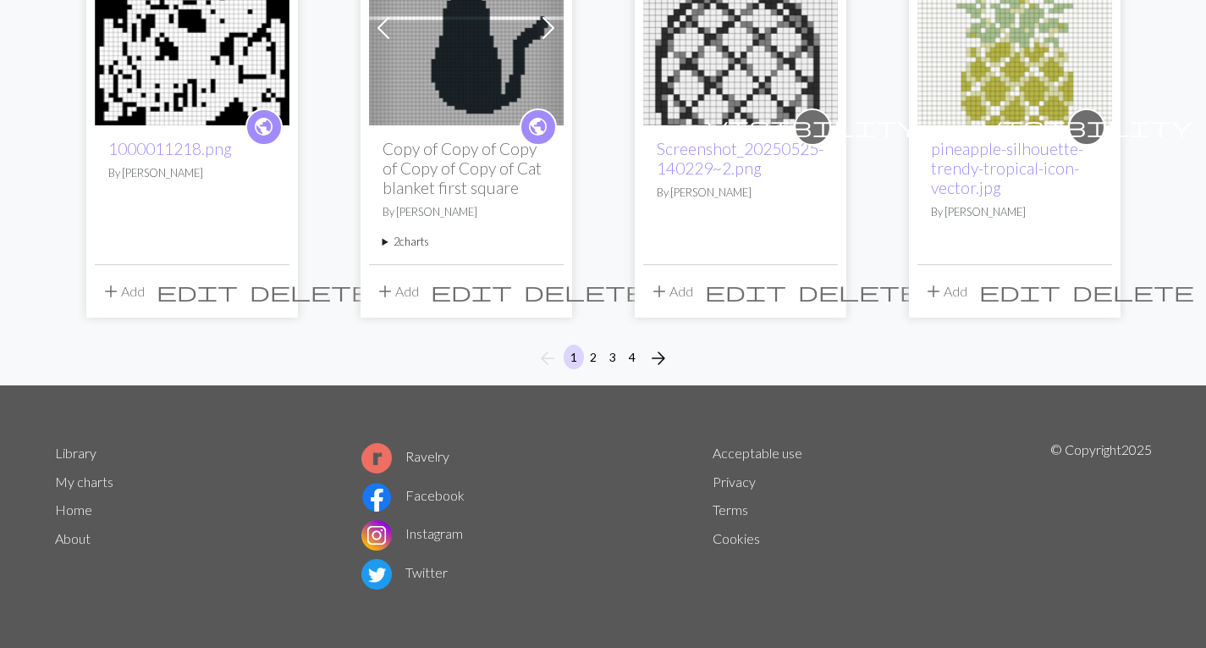
click at [74, 509] on link "Home" at bounding box center [73, 509] width 37 height 16
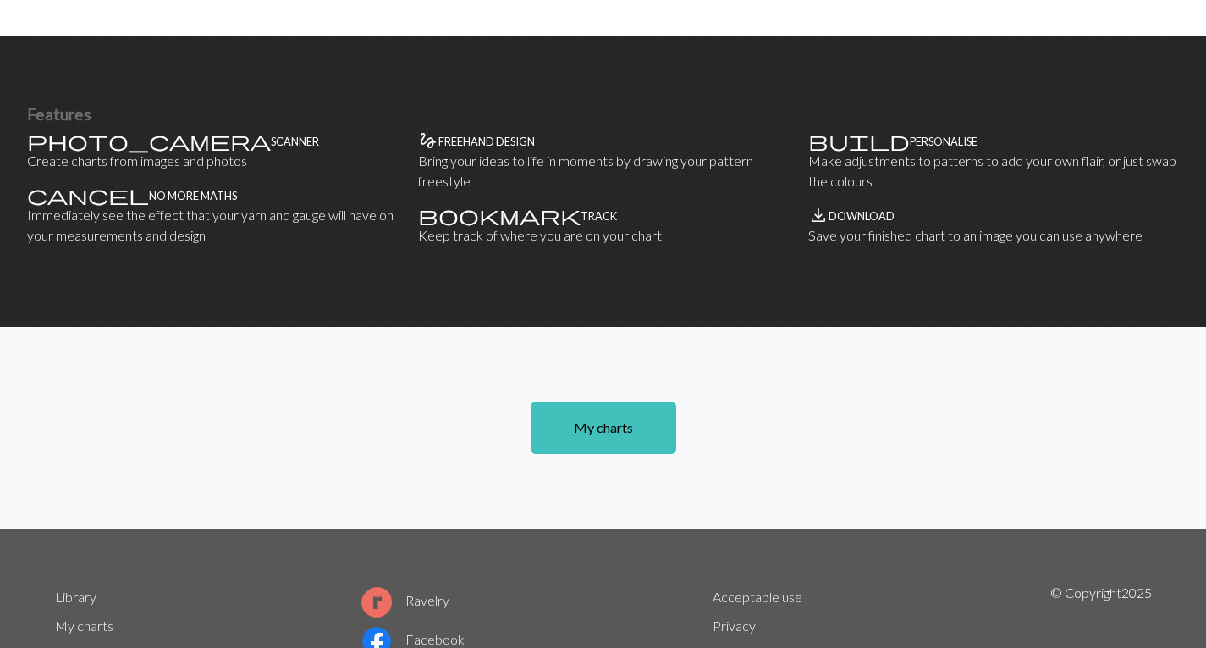
scroll to position [1134, 0]
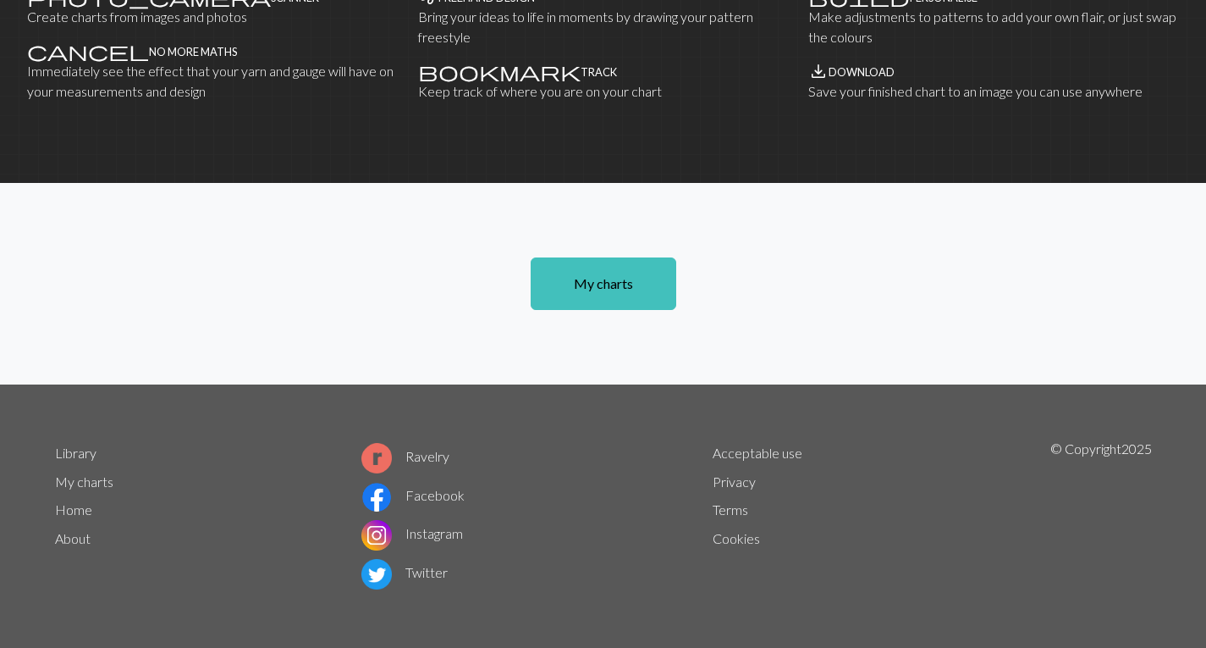
click at [77, 534] on link "About" at bounding box center [73, 538] width 36 height 16
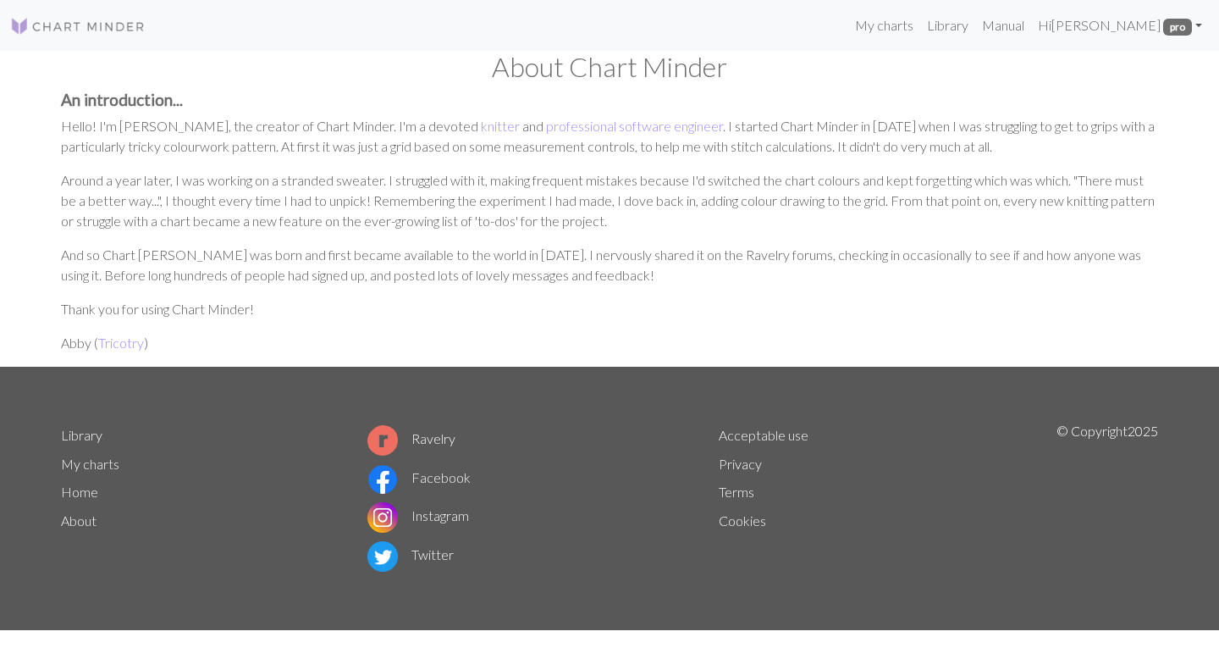
click at [86, 487] on link "Home" at bounding box center [79, 491] width 37 height 16
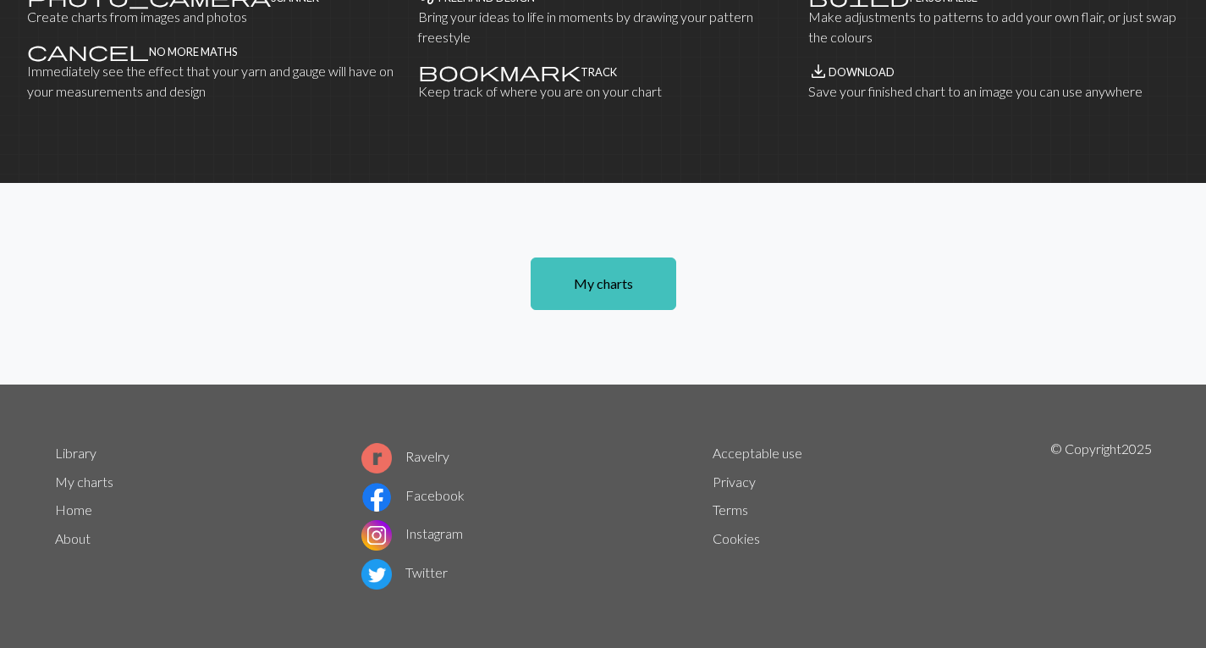
scroll to position [1134, 0]
click at [69, 534] on link "About" at bounding box center [73, 538] width 36 height 16
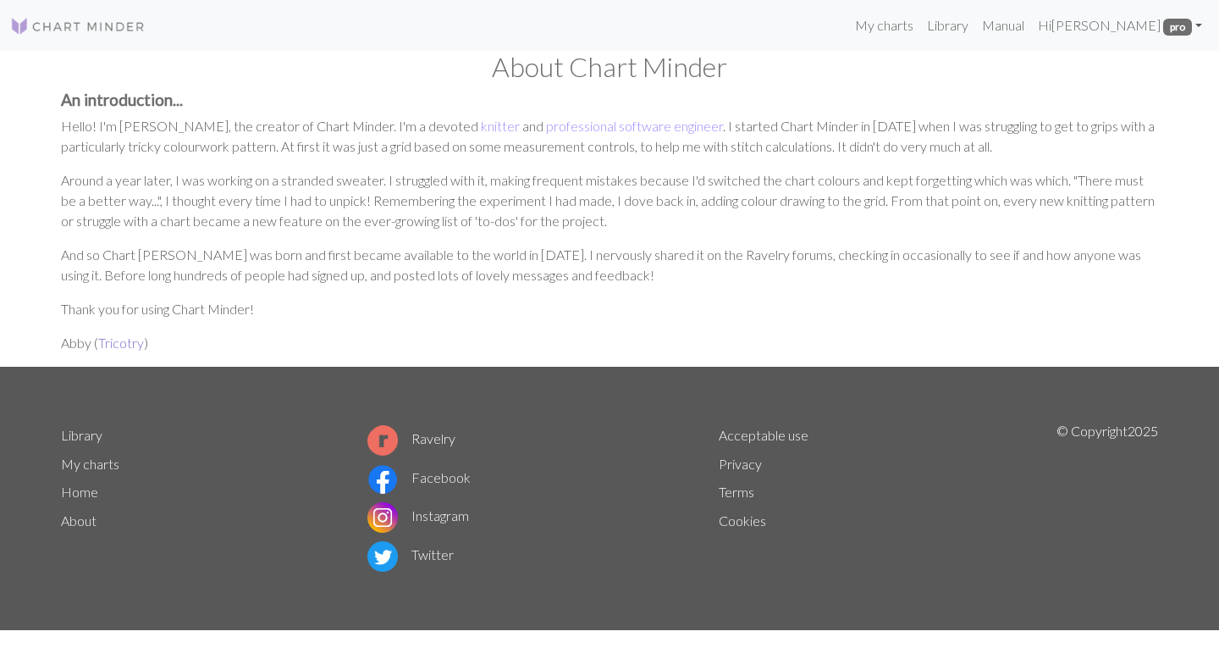
click at [112, 345] on link "Tricotry" at bounding box center [121, 342] width 46 height 16
click at [77, 486] on link "Home" at bounding box center [79, 491] width 37 height 16
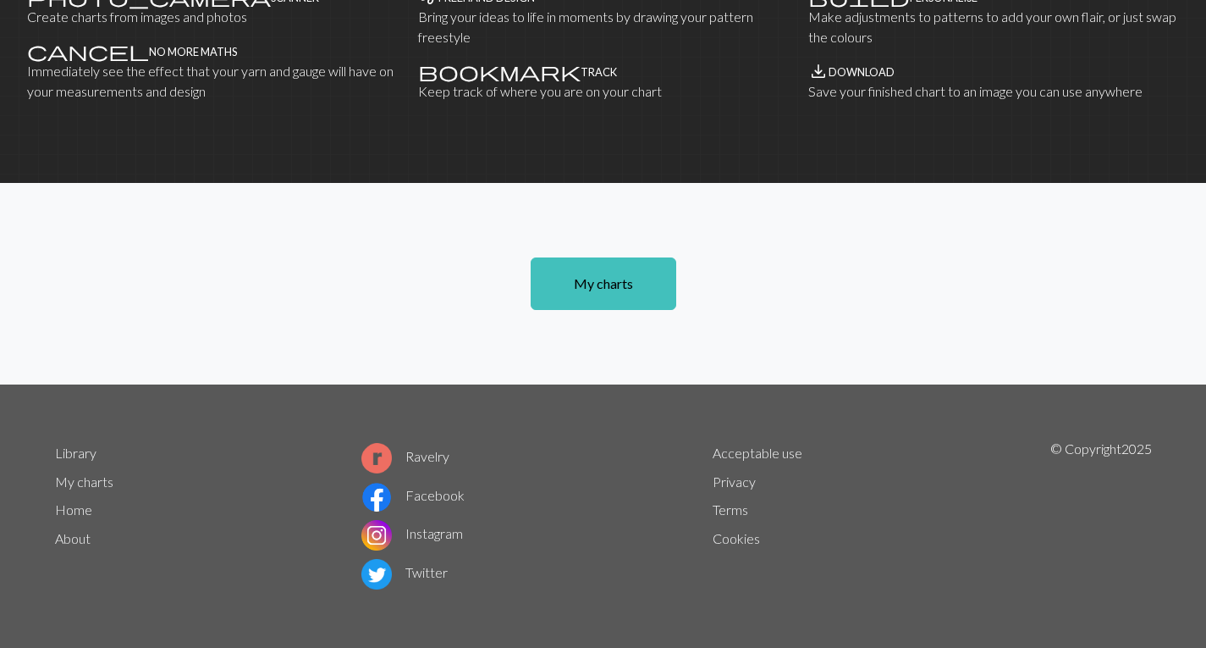
scroll to position [1134, 0]
click at [85, 478] on link "My charts" at bounding box center [84, 481] width 58 height 16
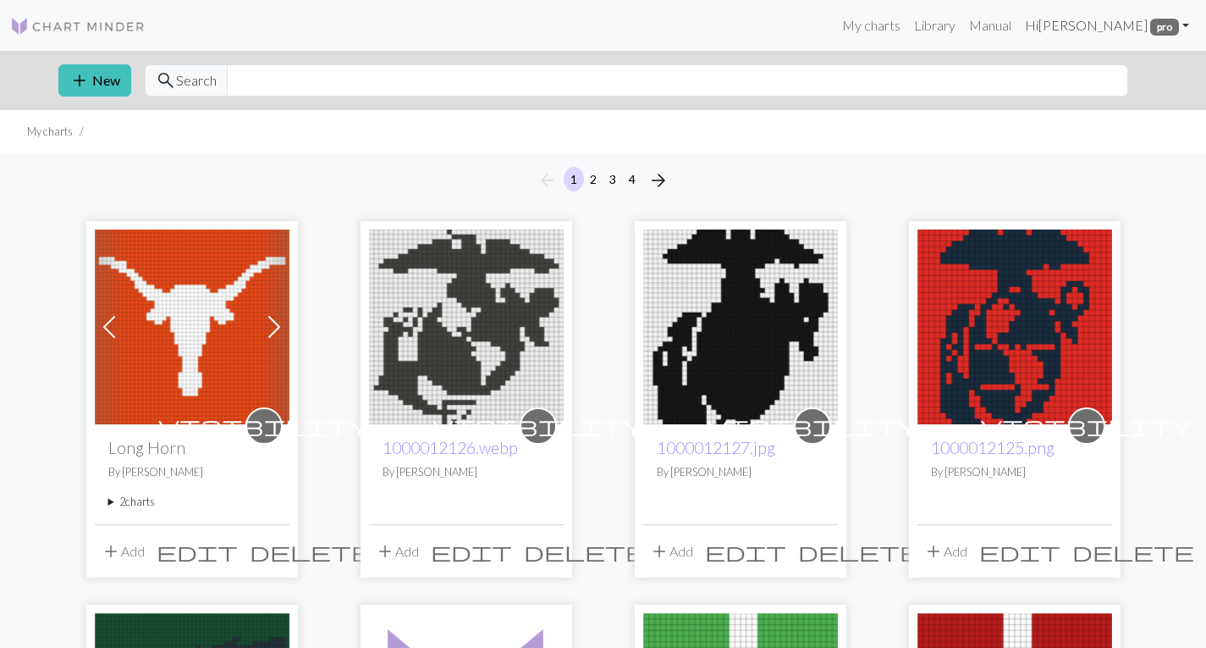
click at [1152, 30] on span "pro" at bounding box center [1164, 27] width 29 height 17
click at [1104, 133] on link "Logout" at bounding box center [1099, 127] width 54 height 34
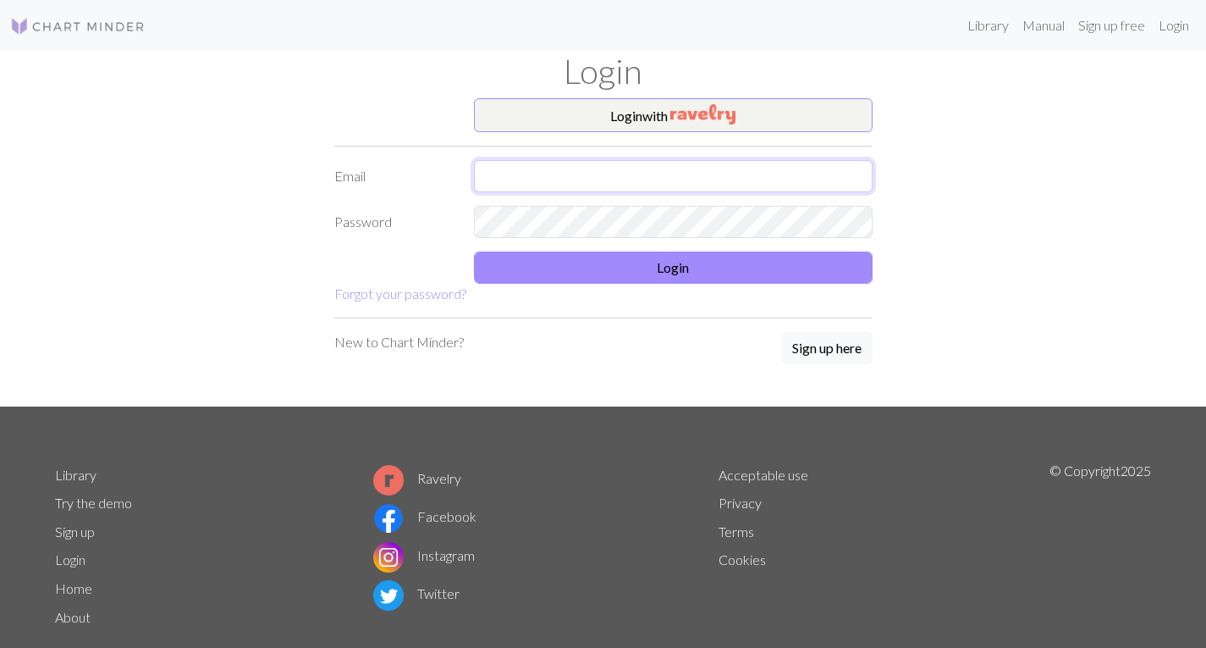
type input "[EMAIL_ADDRESS][DOMAIN_NAME]"
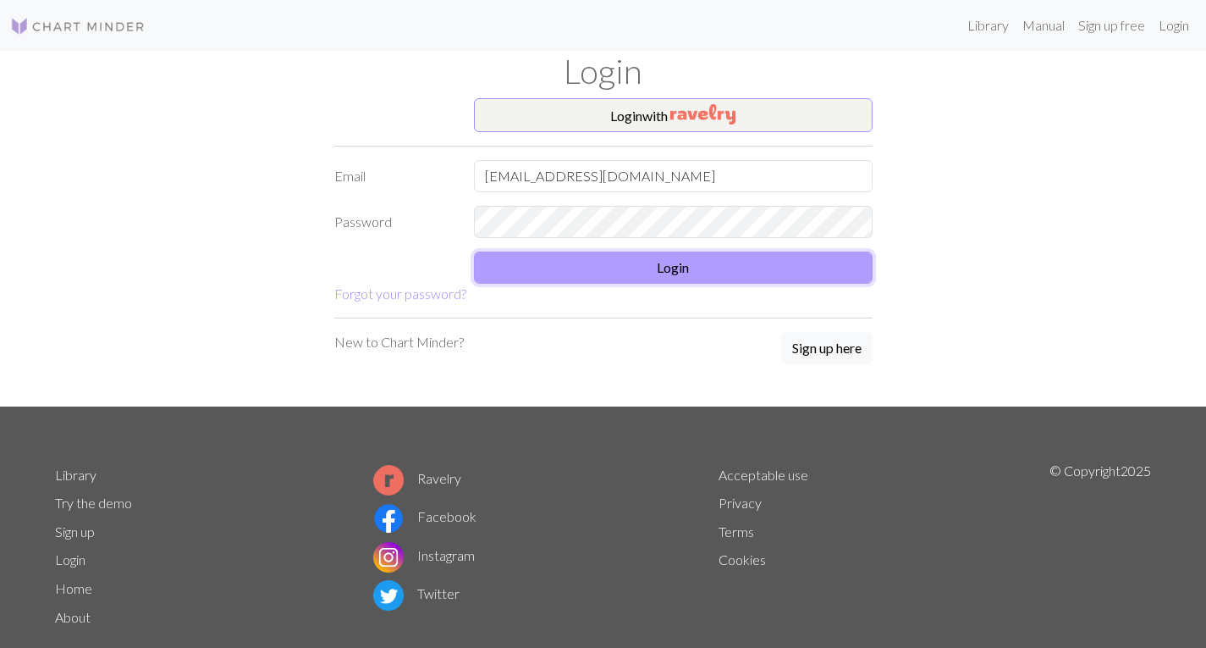
click at [772, 268] on button "Login" at bounding box center [673, 267] width 399 height 32
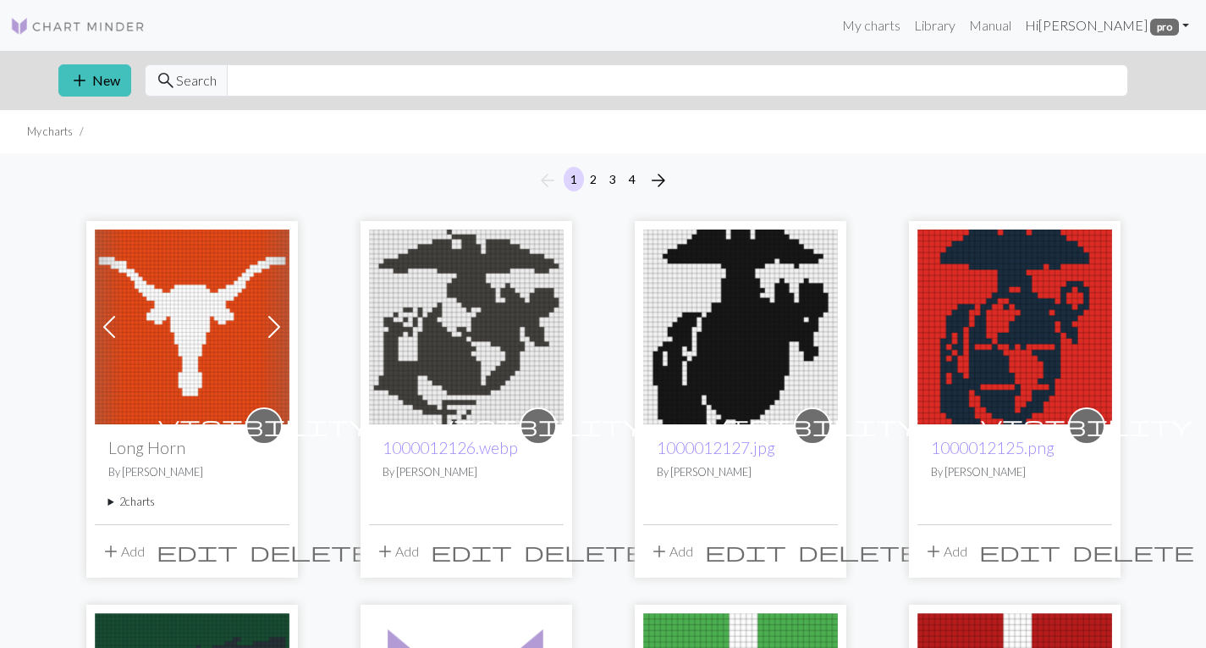
click at [1183, 19] on link "Hi Heather Dailey pro" at bounding box center [1107, 25] width 178 height 34
click at [169, 348] on img at bounding box center [192, 326] width 195 height 195
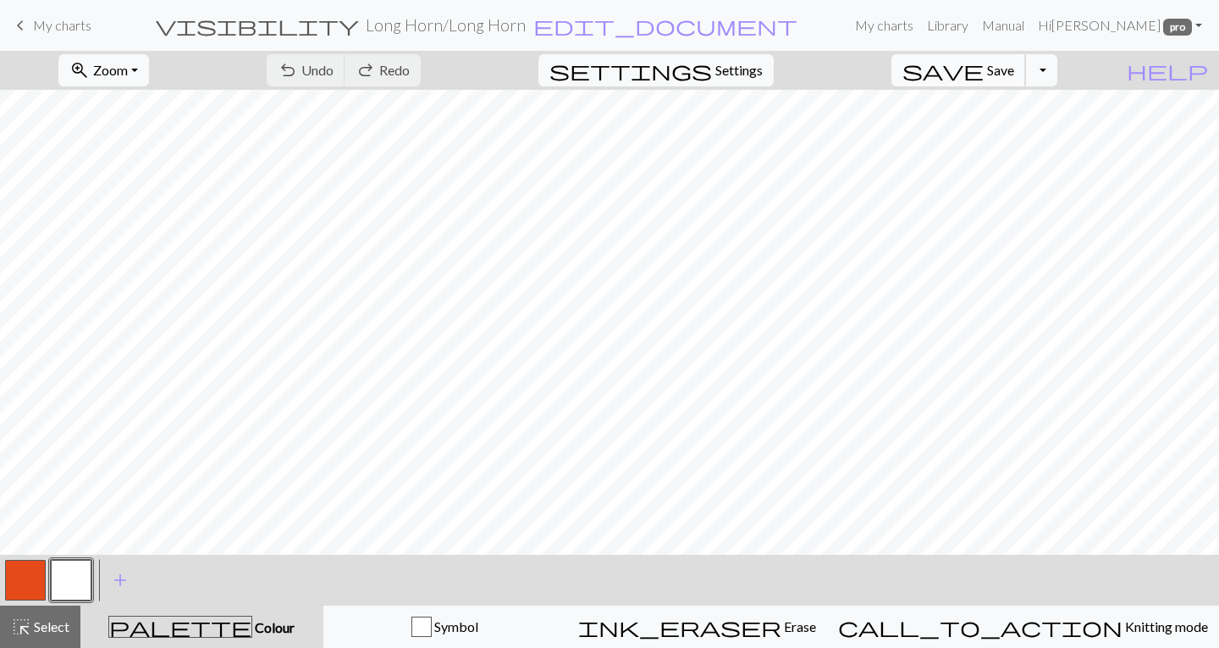
click at [1014, 69] on span "Save" at bounding box center [1000, 70] width 27 height 16
click at [1057, 71] on button "Toggle Dropdown" at bounding box center [1041, 70] width 32 height 32
click at [1023, 135] on button "save_alt Download" at bounding box center [916, 134] width 279 height 27
click at [1173, 30] on span "pro" at bounding box center [1177, 27] width 29 height 17
click at [1132, 122] on link "Logout" at bounding box center [1112, 127] width 54 height 34
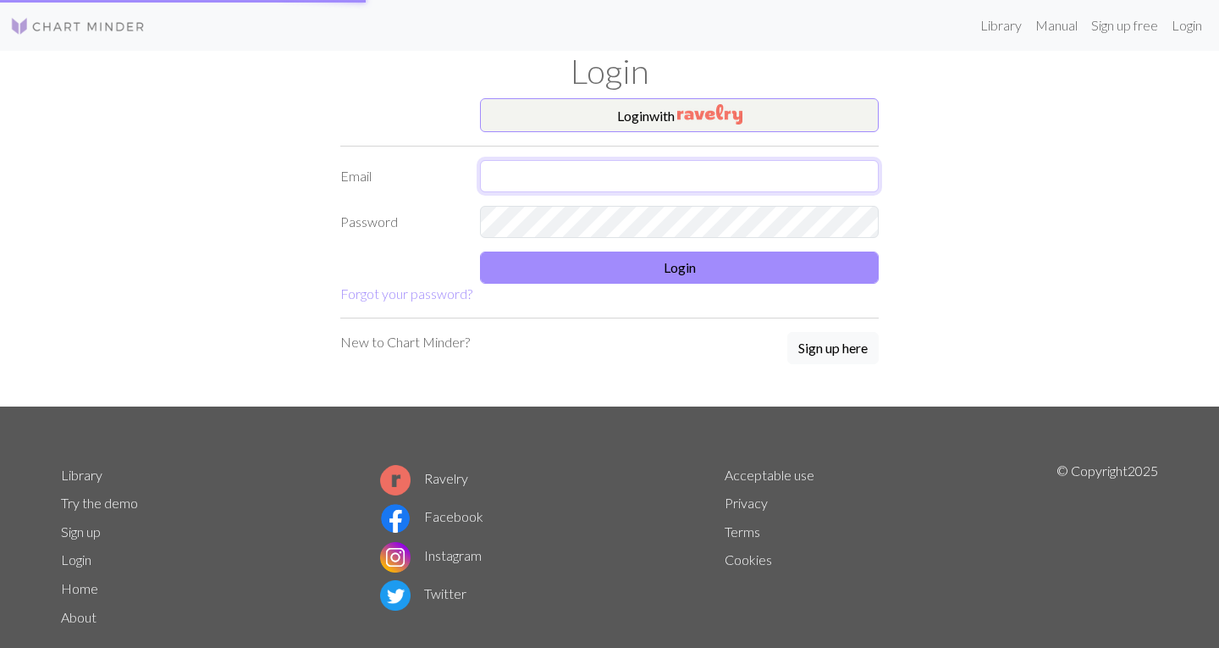
type input "[EMAIL_ADDRESS][DOMAIN_NAME]"
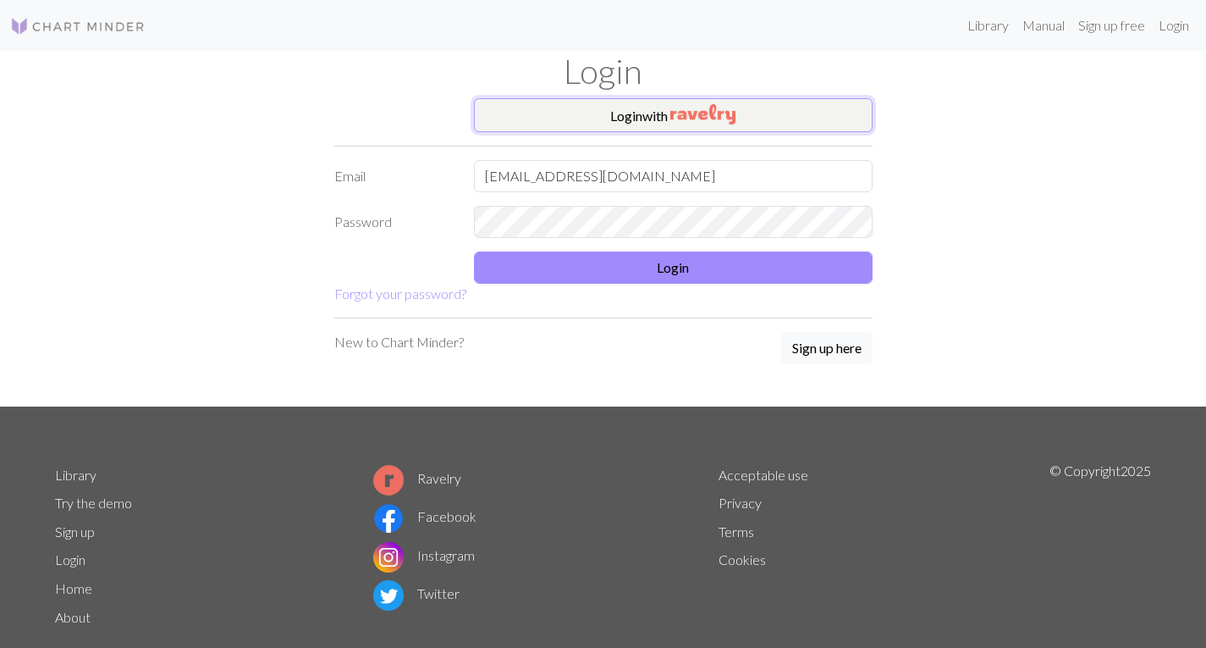
click at [736, 120] on img "button" at bounding box center [702, 114] width 65 height 20
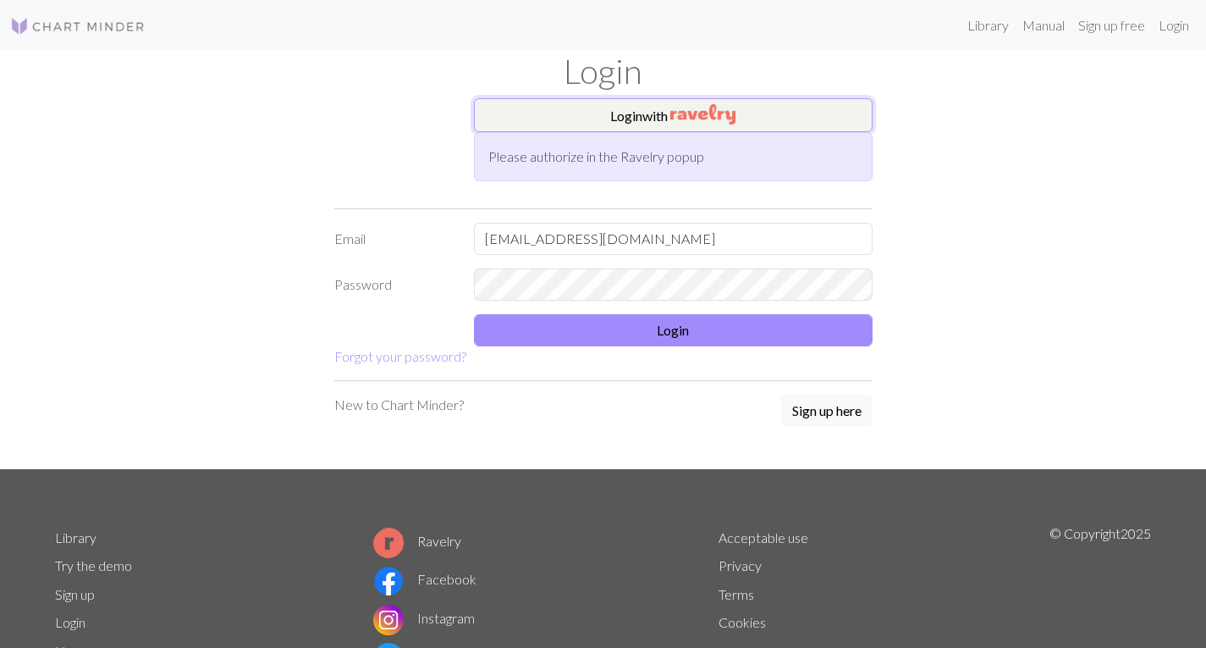
click at [742, 122] on button "Login with" at bounding box center [673, 115] width 399 height 34
